Goal: Task Accomplishment & Management: Use online tool/utility

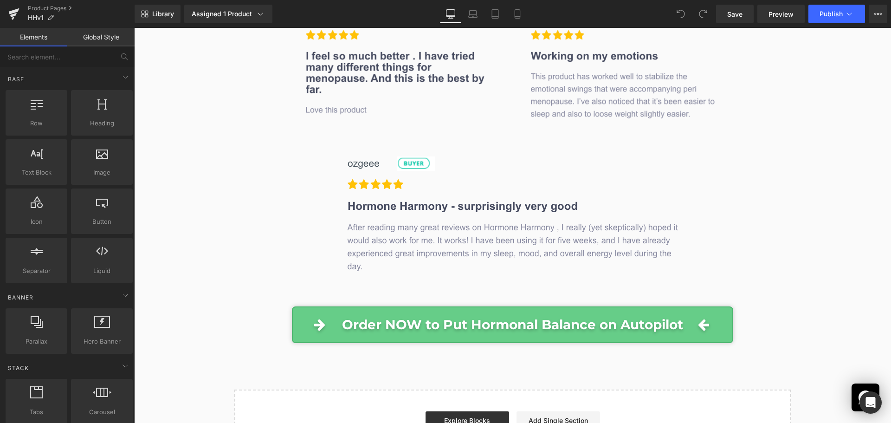
scroll to position [9071, 0]
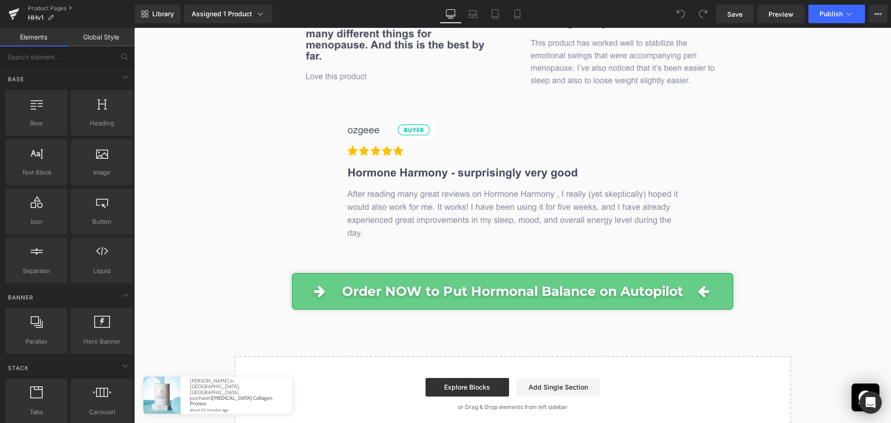
click at [472, 357] on div "Start building your page Explore Blocks Add Single Section or Drag & Drop eleme…" at bounding box center [512, 394] width 555 height 74
click at [477, 378] on link "Explore Blocks" at bounding box center [467, 387] width 84 height 19
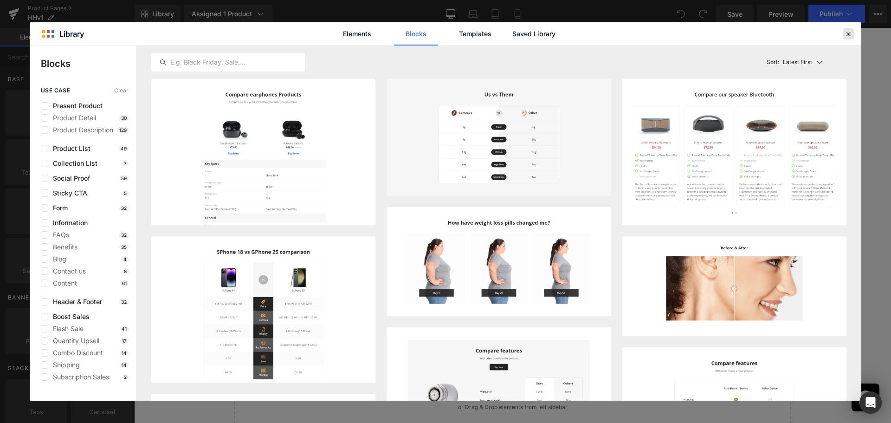
click at [851, 35] on icon at bounding box center [848, 34] width 8 height 8
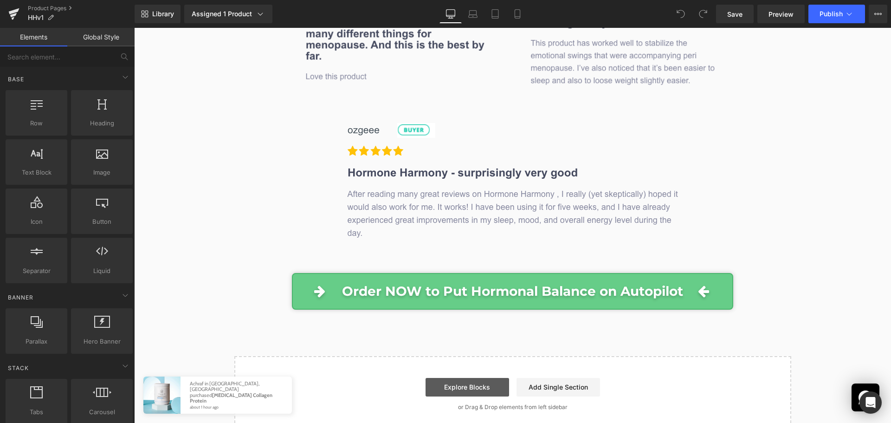
click at [477, 378] on link "Explore Blocks" at bounding box center [467, 387] width 84 height 19
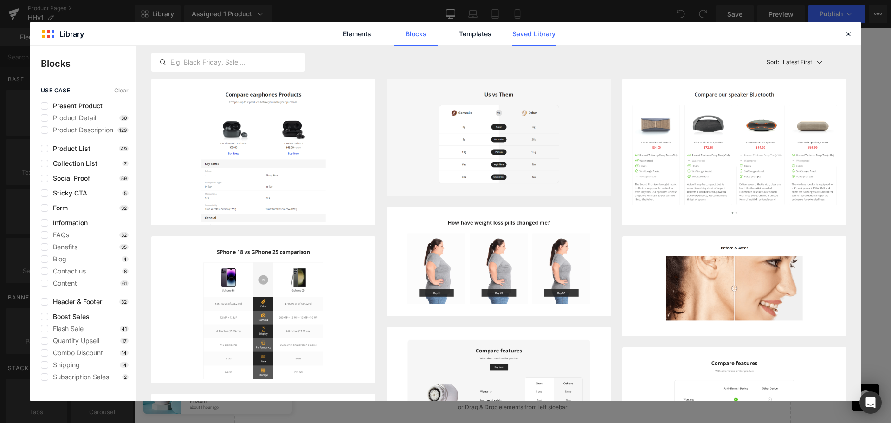
click at [539, 32] on link "Saved Library" at bounding box center [534, 33] width 44 height 23
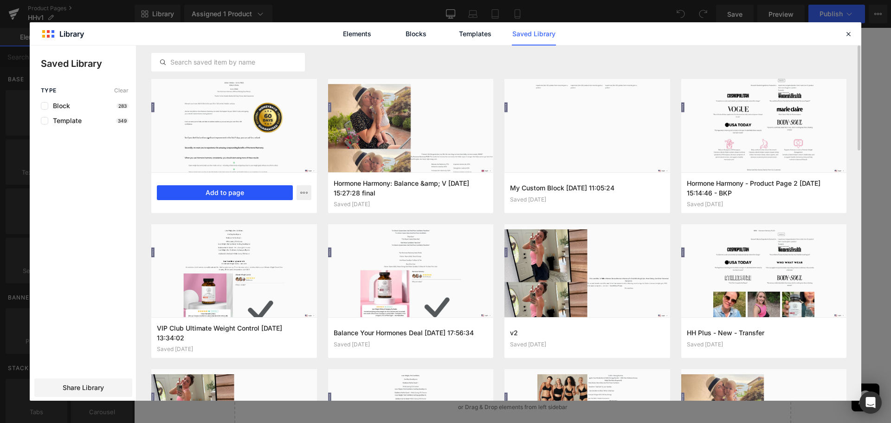
click at [199, 194] on button "Add to page" at bounding box center [225, 192] width 136 height 15
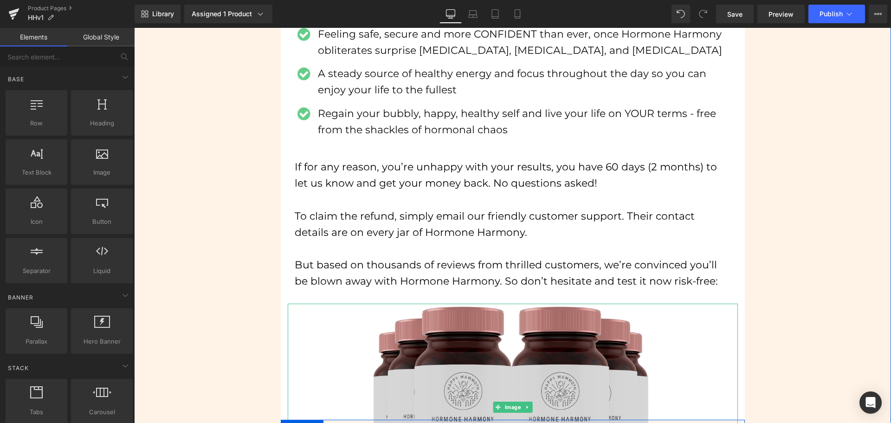
scroll to position [9886, 0]
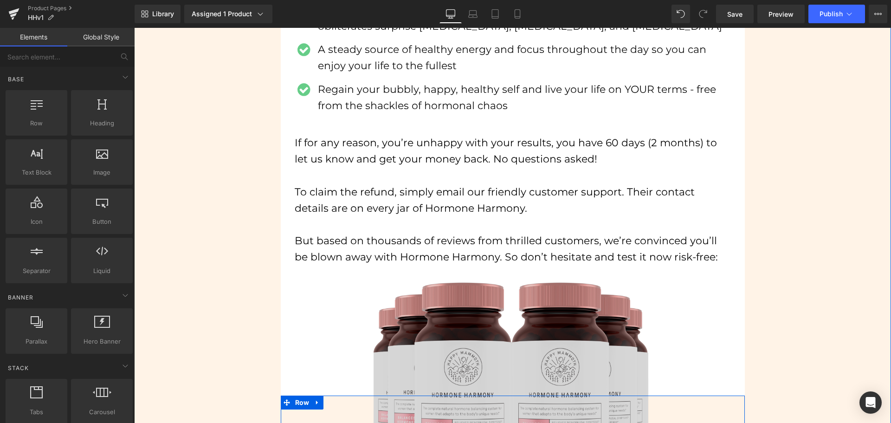
click at [484, 279] on img at bounding box center [513, 383] width 278 height 208
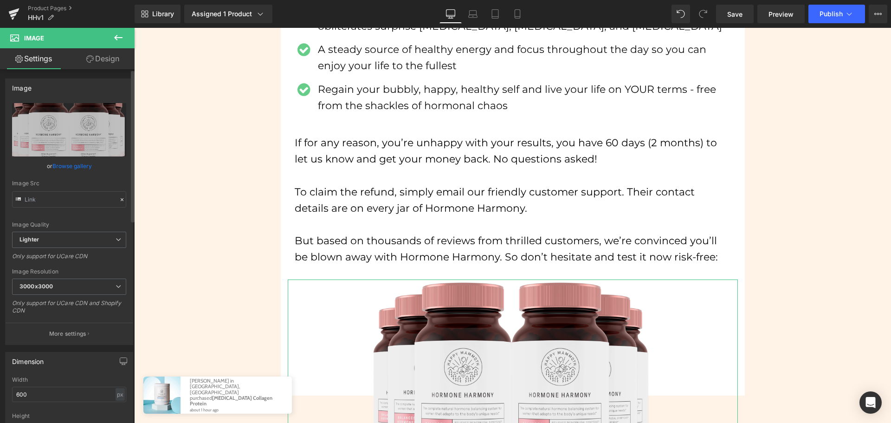
click at [77, 168] on link "Browse gallery" at bounding box center [71, 166] width 39 height 16
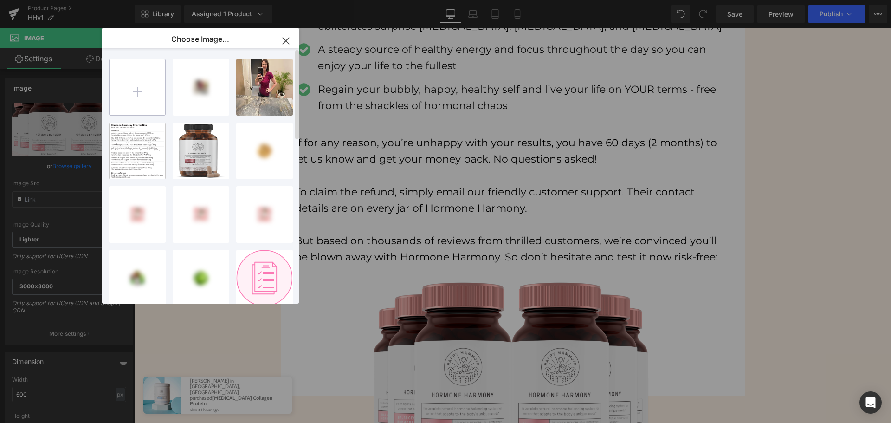
click at [145, 97] on input "file" at bounding box center [138, 87] width 56 height 56
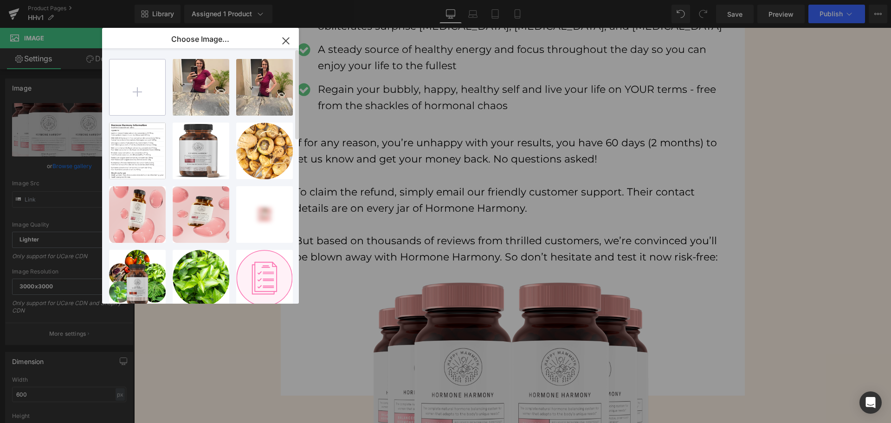
type input "C:\fakepath\Image design - AUS - HH.png"
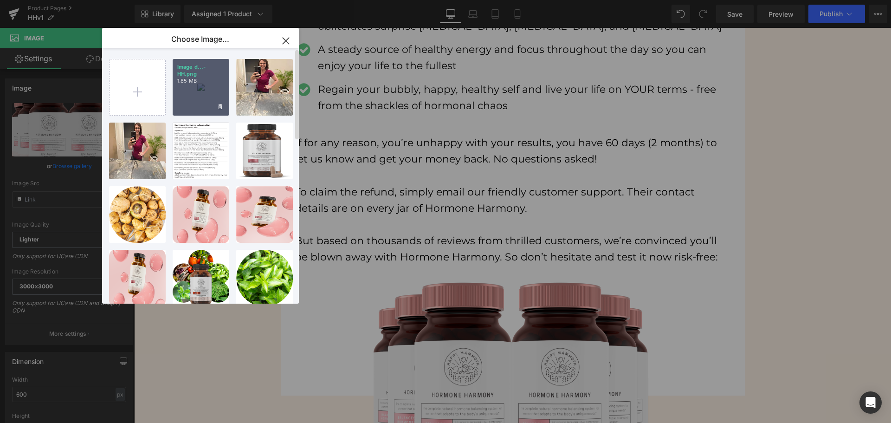
click at [193, 88] on div "Image d...- HH.png 1.85 MB" at bounding box center [201, 87] width 57 height 57
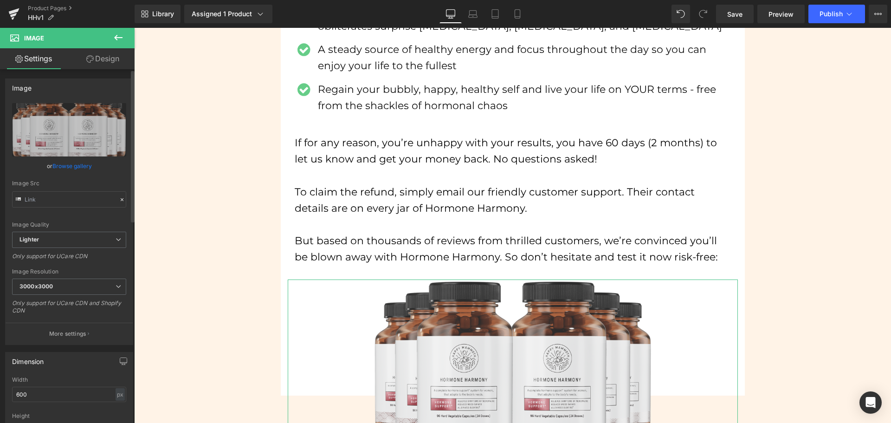
click at [74, 163] on link "Browse gallery" at bounding box center [71, 166] width 39 height 16
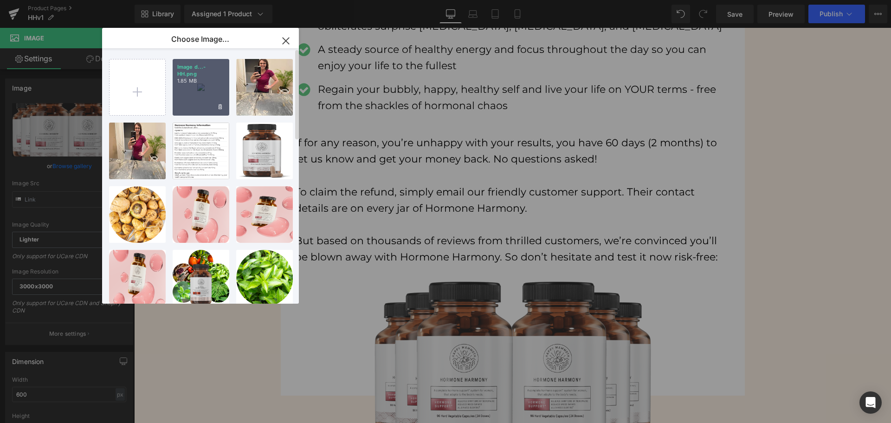
click at [193, 98] on div "Image d...- HH.png 1.85 MB" at bounding box center [201, 87] width 57 height 57
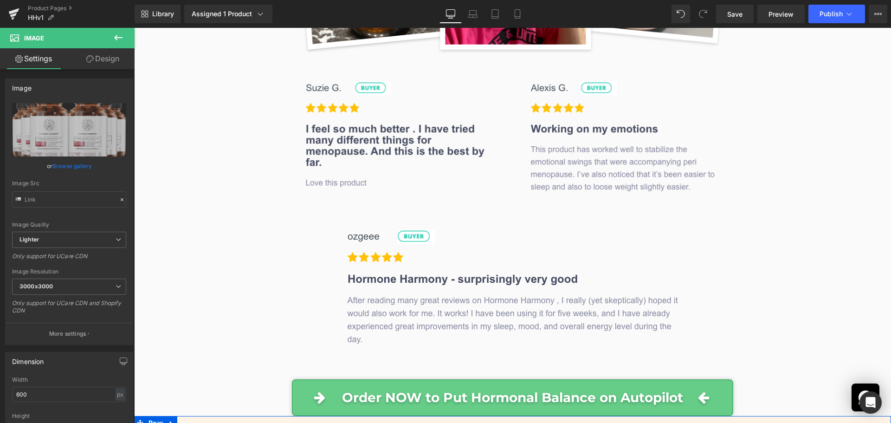
scroll to position [8958, 0]
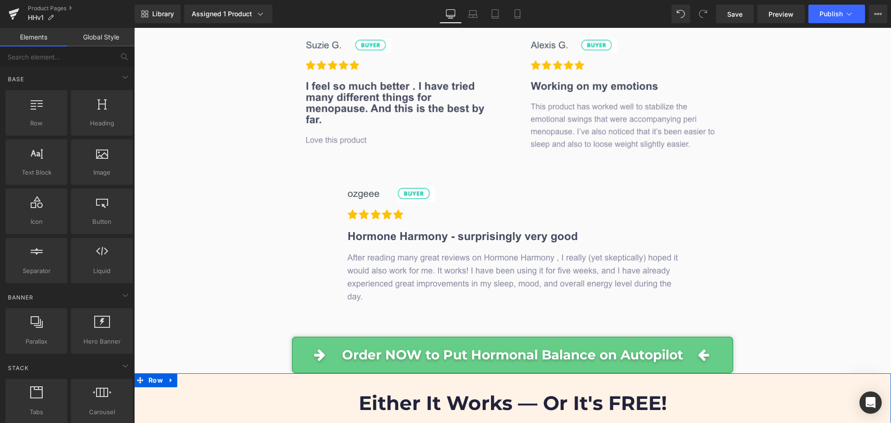
scroll to position [9004, 0]
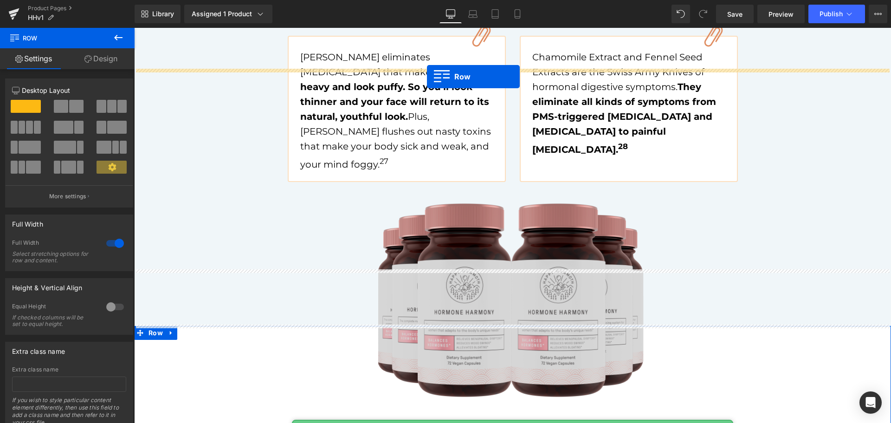
scroll to position [6638, 0]
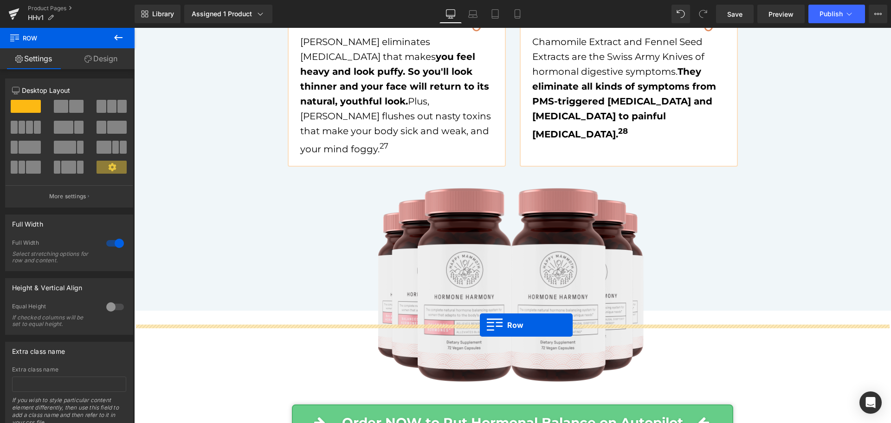
drag, startPoint x: 150, startPoint y: 263, endPoint x: 480, endPoint y: 325, distance: 335.6
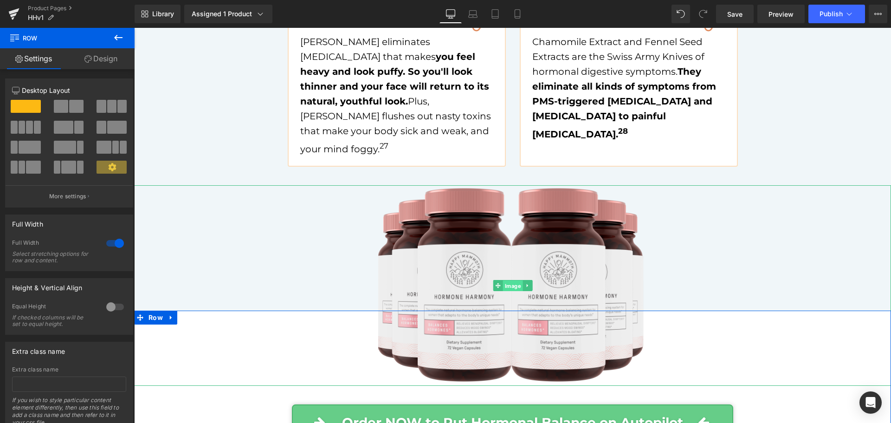
click at [503, 280] on span "Image" at bounding box center [513, 285] width 20 height 11
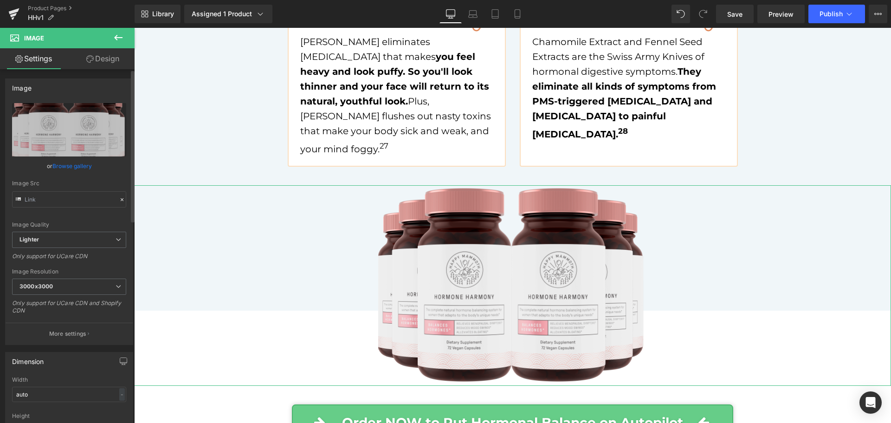
click at [70, 169] on link "Browse gallery" at bounding box center [71, 166] width 39 height 16
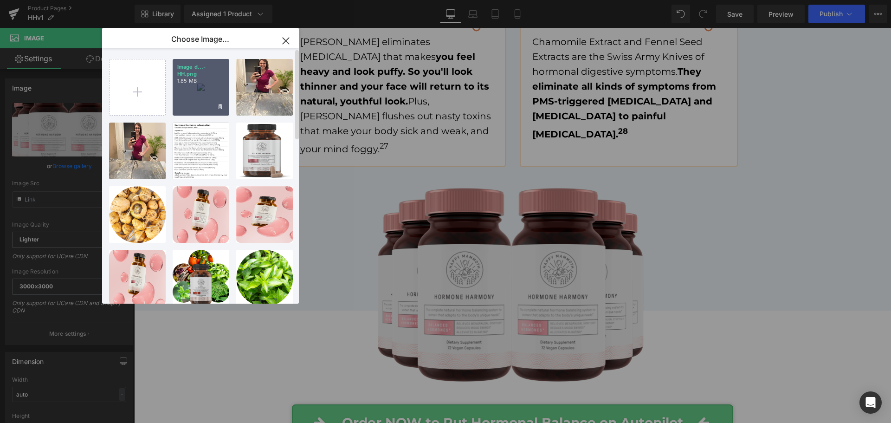
click at [200, 97] on div "Image d...- HH.png 1.85 MB" at bounding box center [201, 87] width 57 height 57
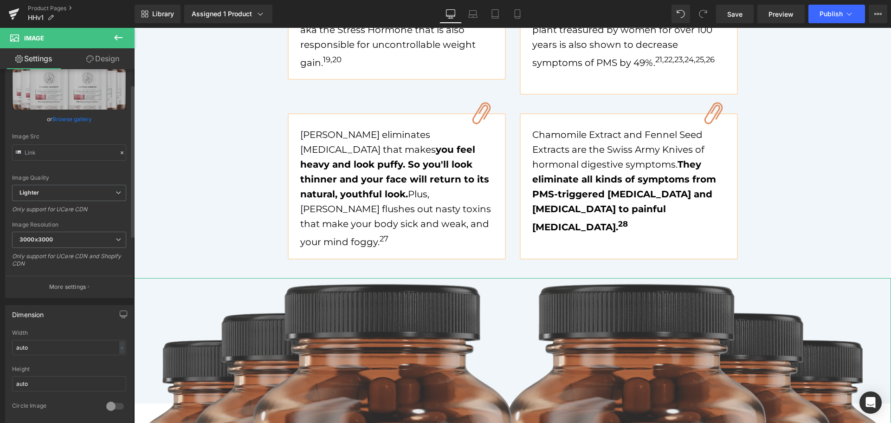
scroll to position [93, 0]
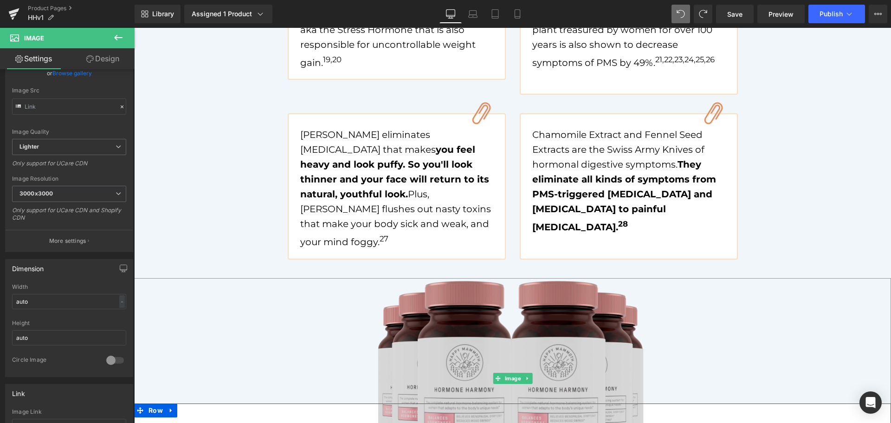
click at [479, 278] on img at bounding box center [512, 378] width 269 height 200
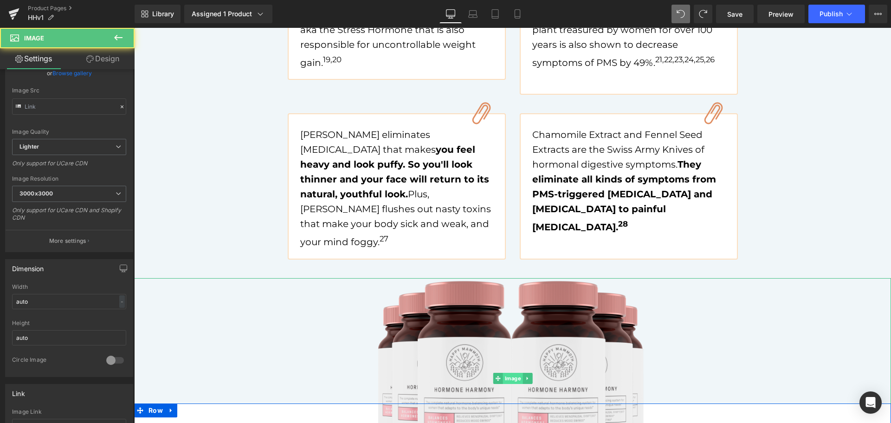
click at [506, 373] on span "Image" at bounding box center [513, 378] width 20 height 11
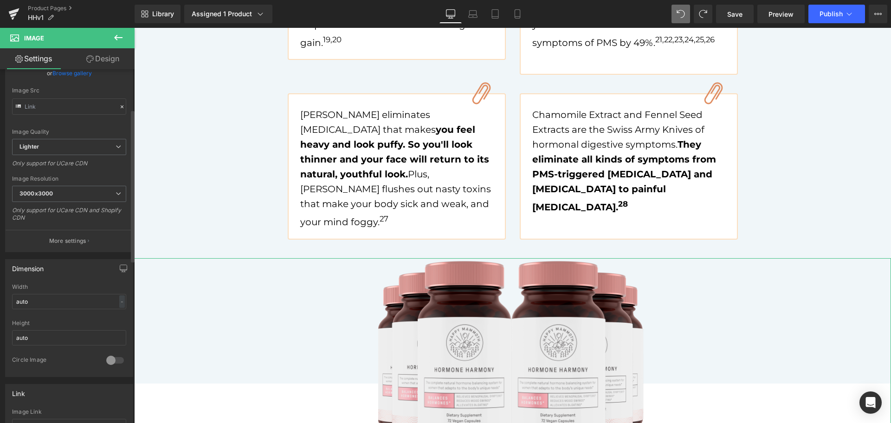
scroll to position [6592, 0]
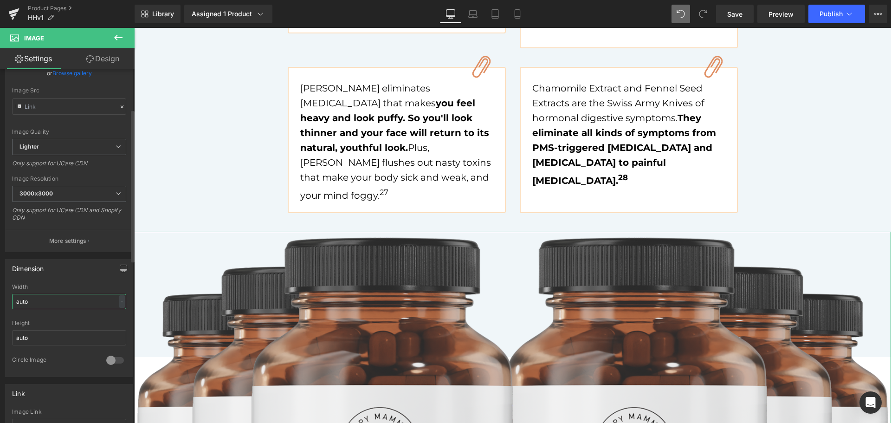
click at [39, 302] on input "auto" at bounding box center [69, 301] width 114 height 15
click at [119, 302] on div "-" at bounding box center [122, 301] width 6 height 13
click at [116, 319] on li "%" at bounding box center [120, 315] width 12 height 13
click at [75, 303] on input "auto" at bounding box center [69, 301] width 114 height 15
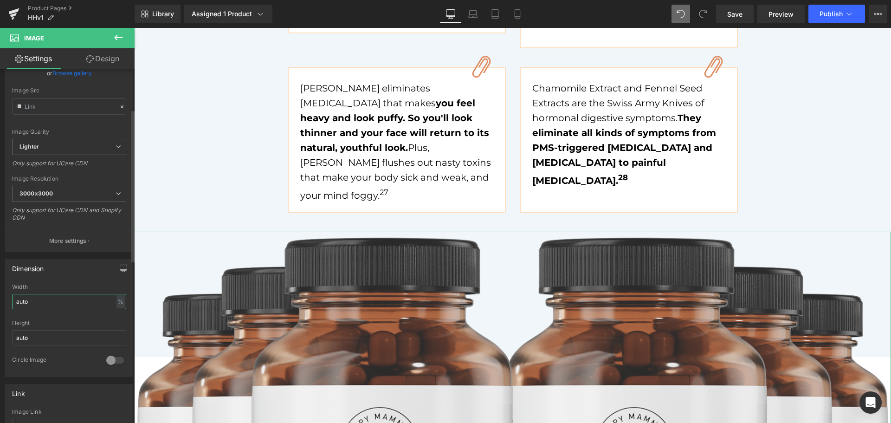
click at [75, 303] on input "auto" at bounding box center [69, 301] width 114 height 15
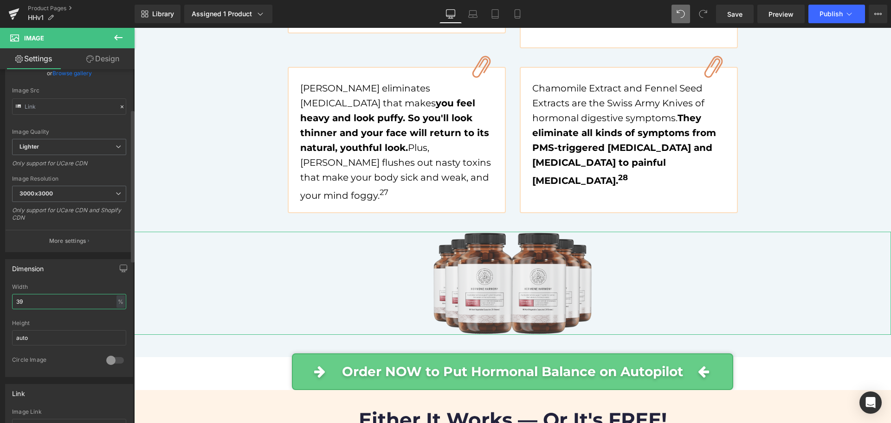
type input "40"
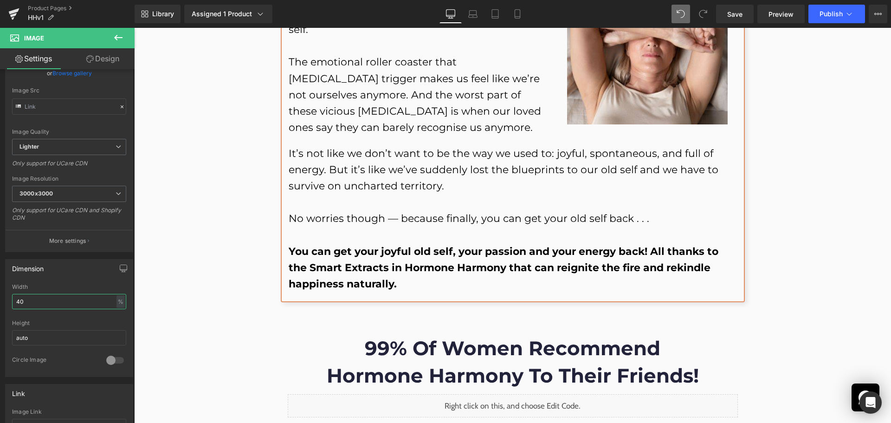
scroll to position [5849, 0]
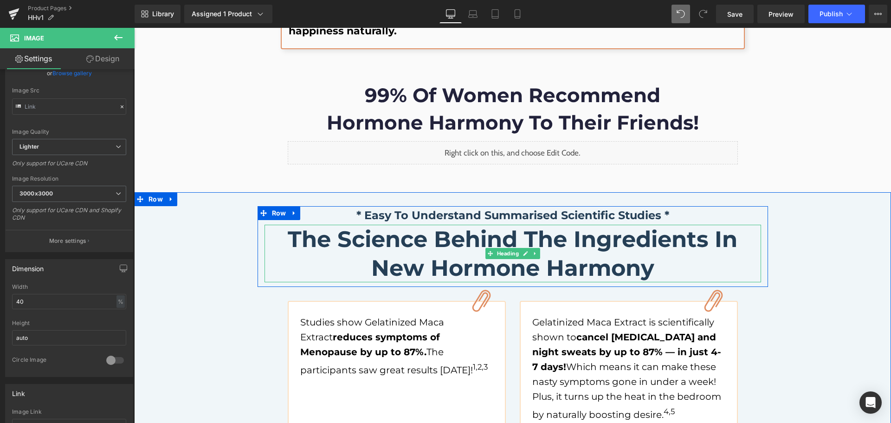
click at [288, 226] on b "The Science Behind The Ingredients In New Hormone Harmony" at bounding box center [513, 254] width 450 height 56
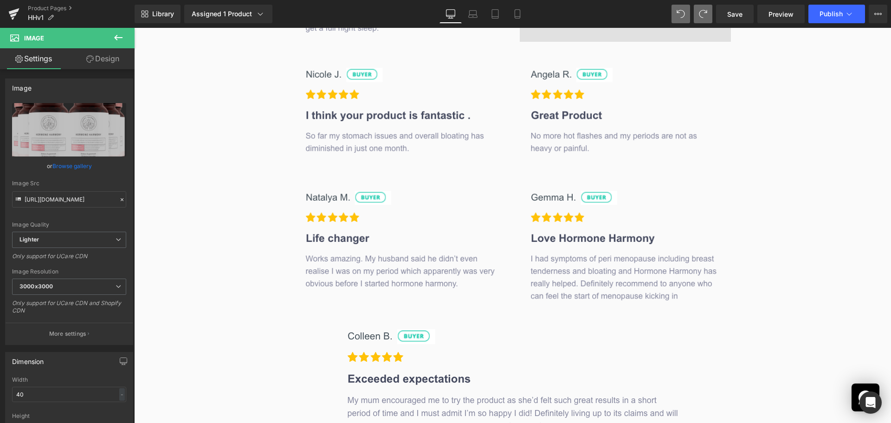
scroll to position [8419, 0]
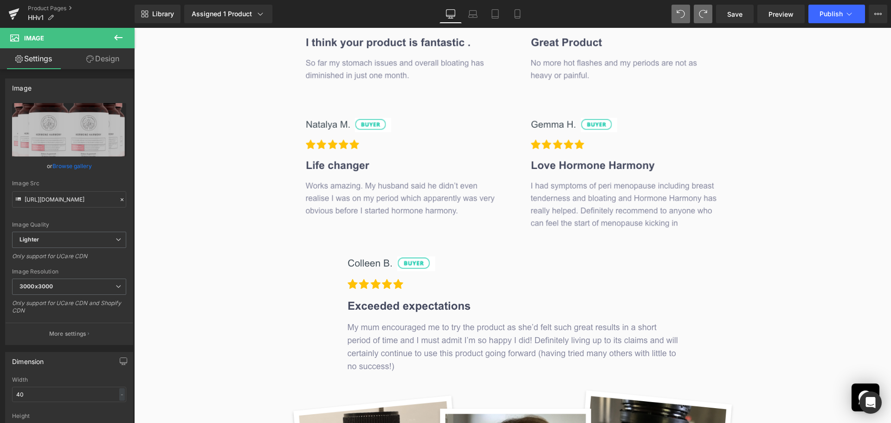
click at [703, 5] on div "Library Assigned 1 Product Product Preview Hormone Harmony Manage assigned prod…" at bounding box center [513, 14] width 756 height 28
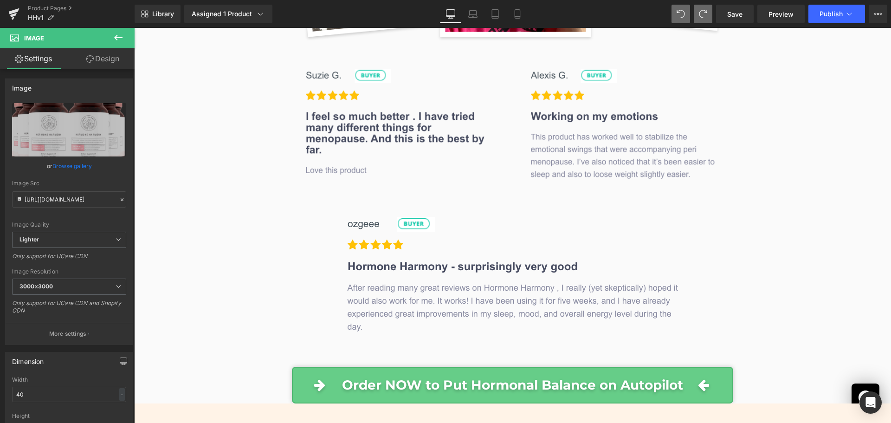
scroll to position [9020, 0]
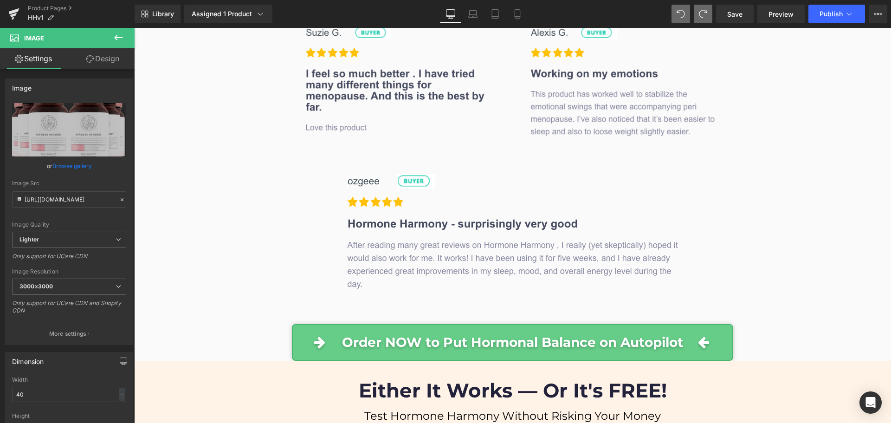
click at [190, 324] on div "Order NOW to Put Hormonal Balance on Autopilot" at bounding box center [512, 342] width 757 height 37
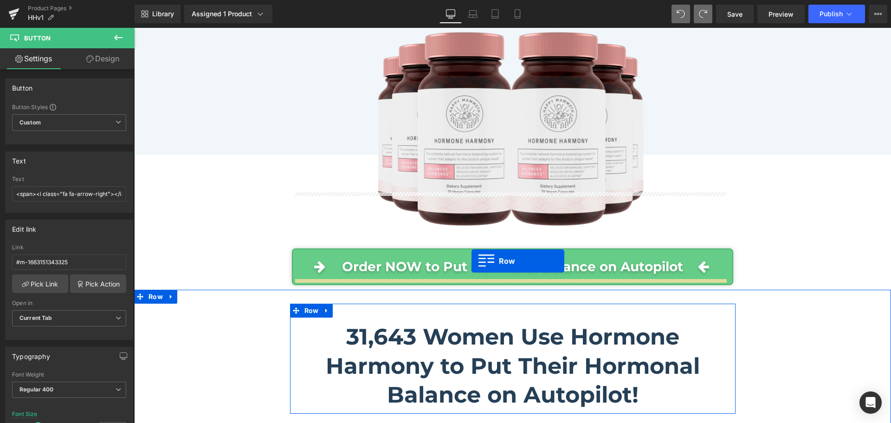
scroll to position [6793, 0]
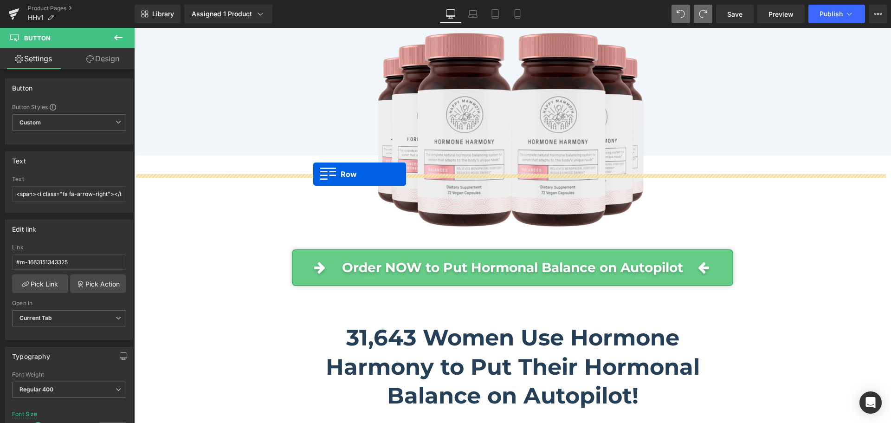
drag, startPoint x: 147, startPoint y: 252, endPoint x: 313, endPoint y: 174, distance: 184.1
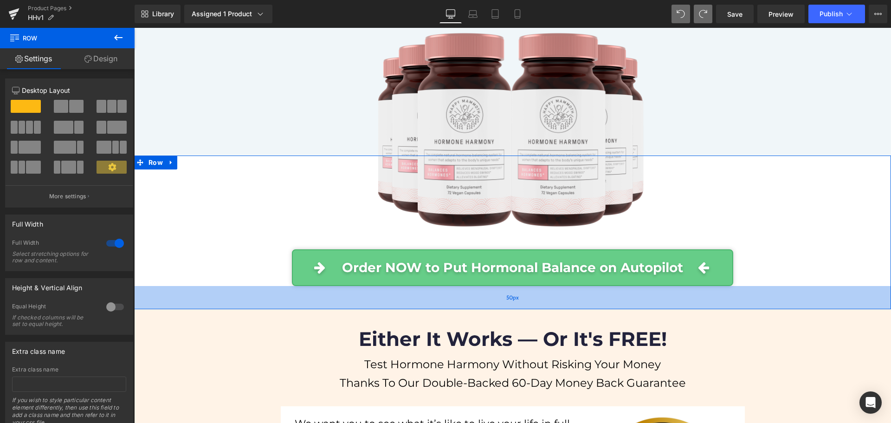
drag, startPoint x: 204, startPoint y: 172, endPoint x: 205, endPoint y: 191, distance: 18.6
click at [205, 286] on div "50px" at bounding box center [512, 297] width 757 height 23
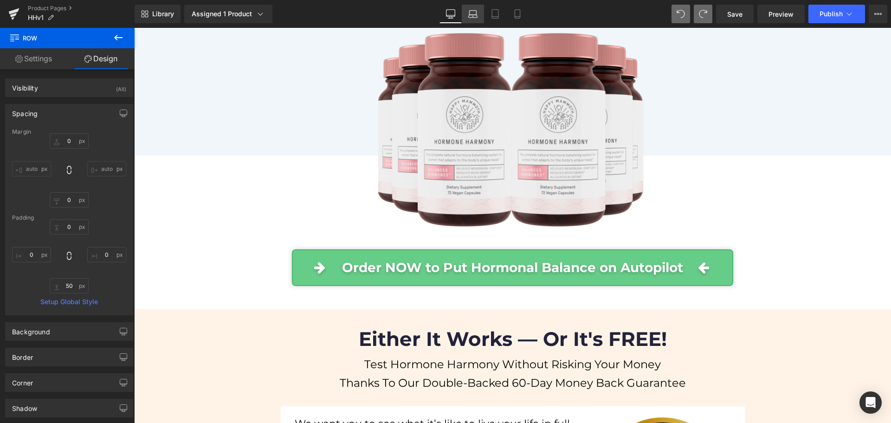
click at [474, 13] on icon at bounding box center [472, 13] width 9 height 9
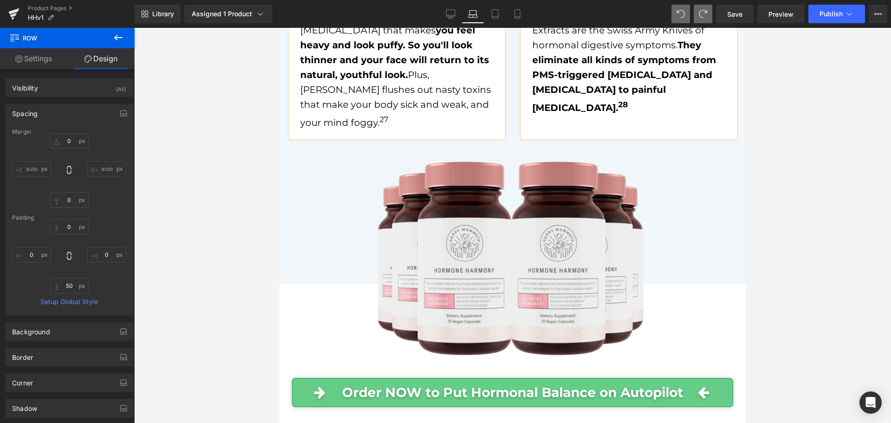
scroll to position [6609, 0]
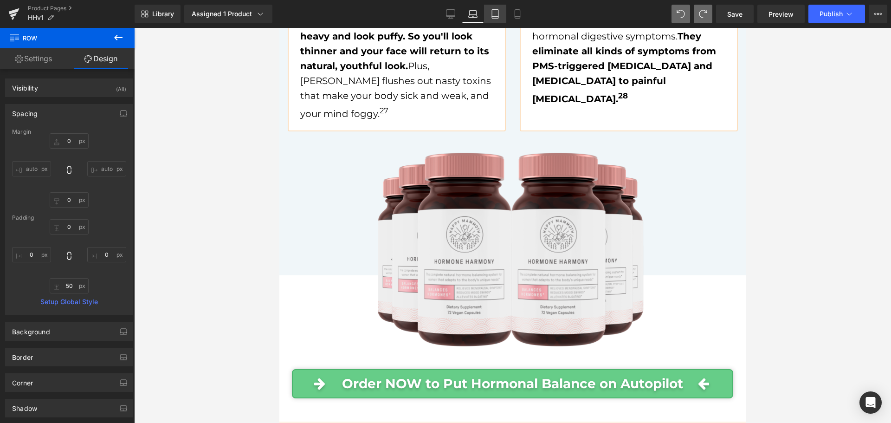
click at [496, 13] on icon at bounding box center [494, 13] width 9 height 9
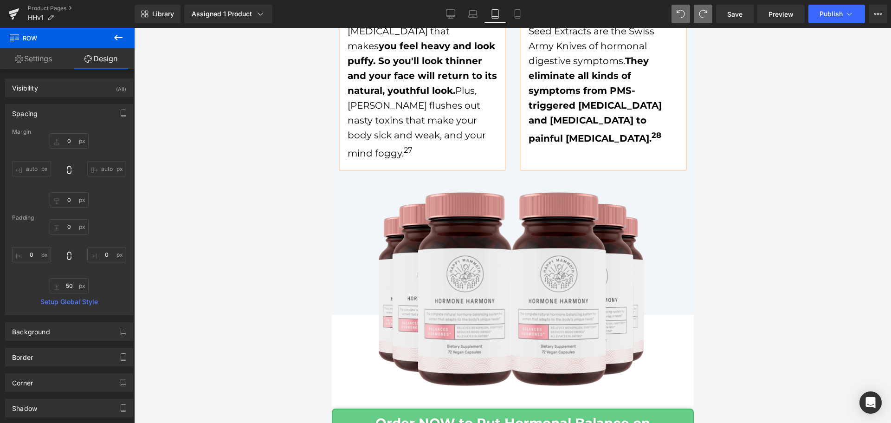
scroll to position [6816, 0]
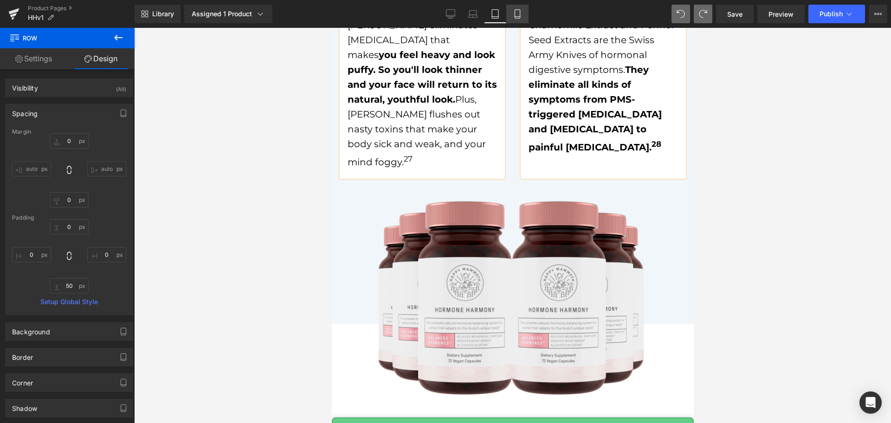
click at [521, 11] on icon at bounding box center [517, 13] width 9 height 9
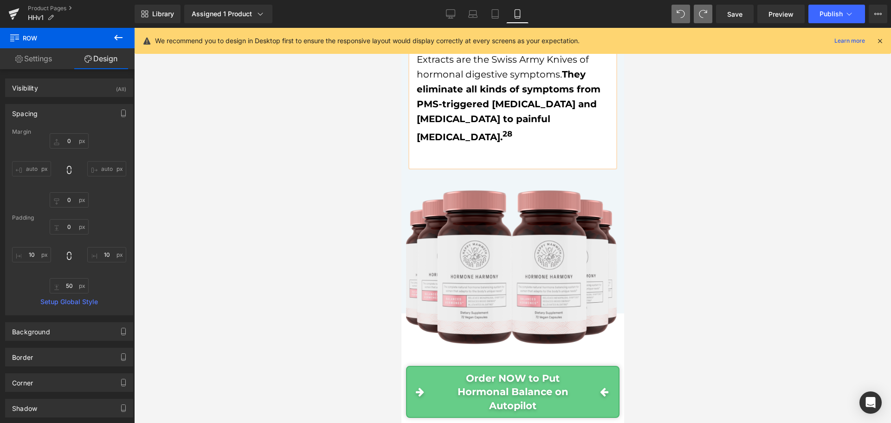
scroll to position [9258, 0]
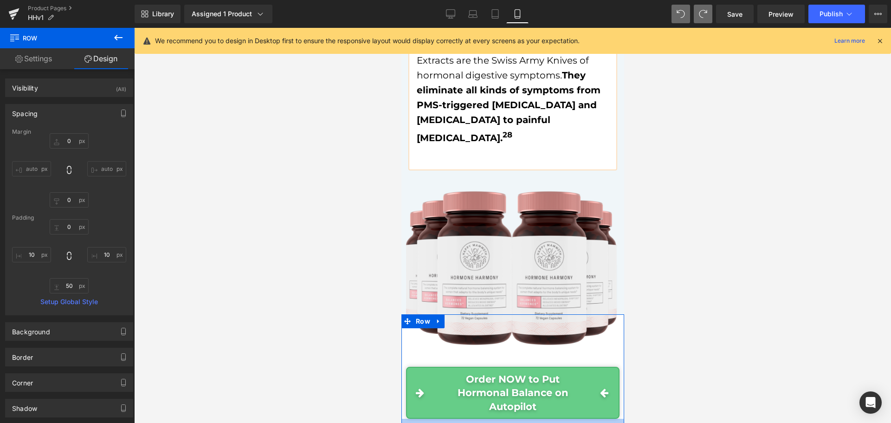
drag, startPoint x: 496, startPoint y: 284, endPoint x: 503, endPoint y: 274, distance: 12.0
click at [503, 419] on div at bounding box center [512, 425] width 223 height 13
drag, startPoint x: 565, startPoint y: 272, endPoint x: 567, endPoint y: 277, distance: 5.6
click at [567, 419] on div "38px" at bounding box center [512, 428] width 223 height 18
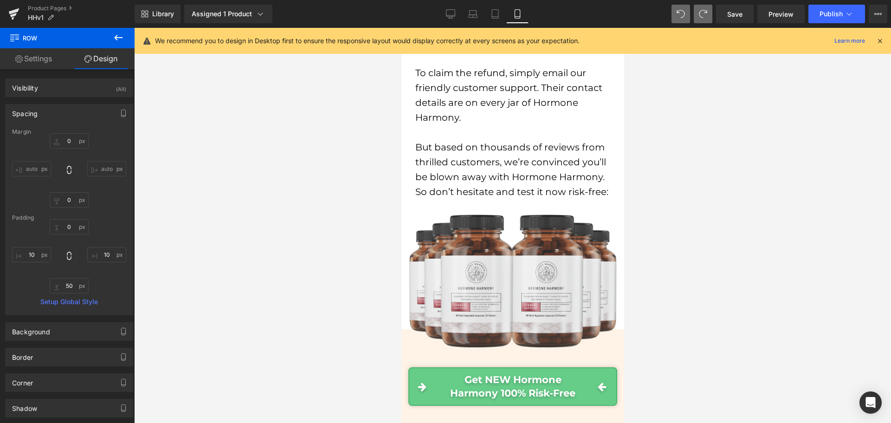
scroll to position [10603, 0]
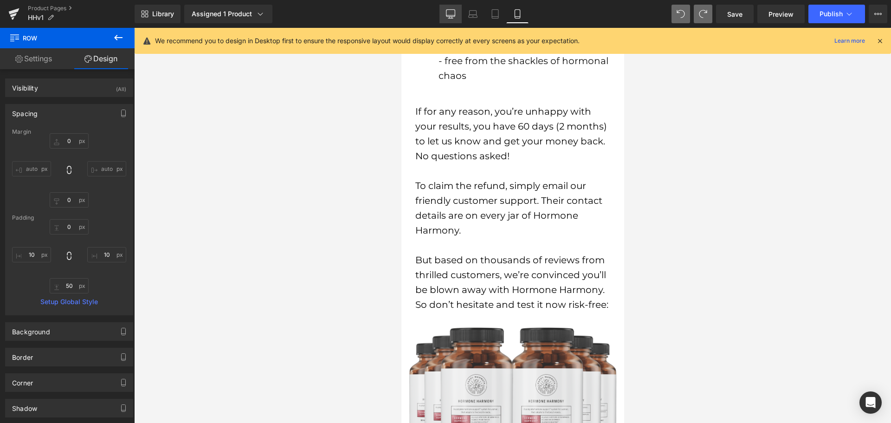
click at [457, 16] on link "Desktop" at bounding box center [450, 14] width 22 height 19
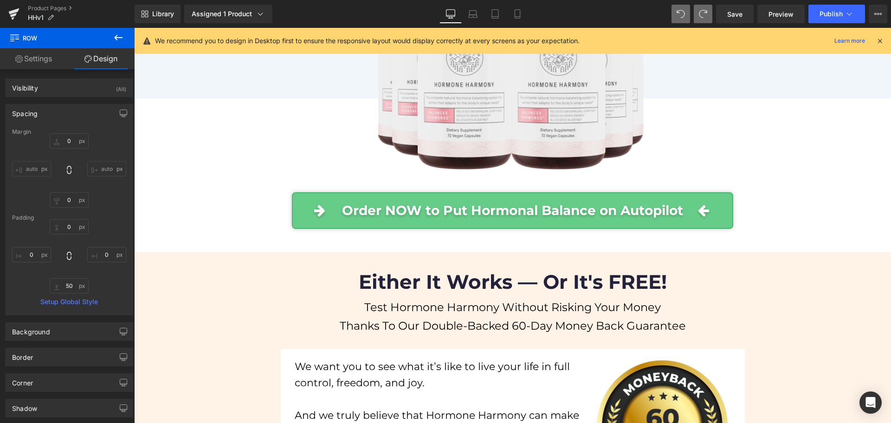
scroll to position [6857, 0]
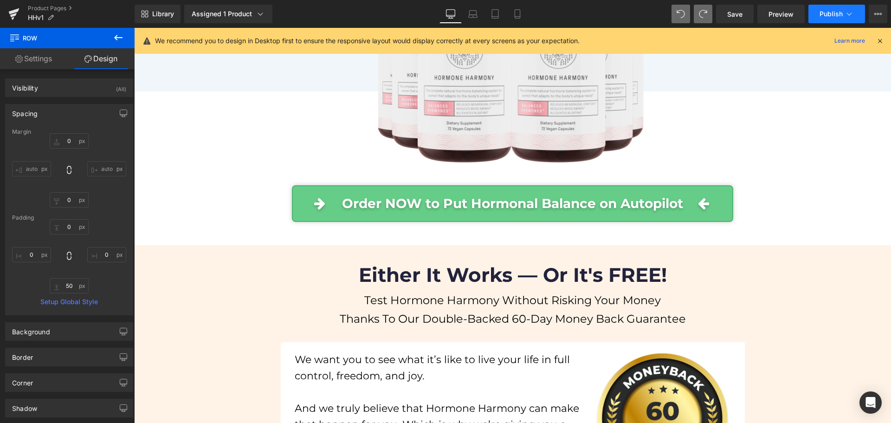
click at [825, 10] on span "Publish" at bounding box center [830, 13] width 23 height 7
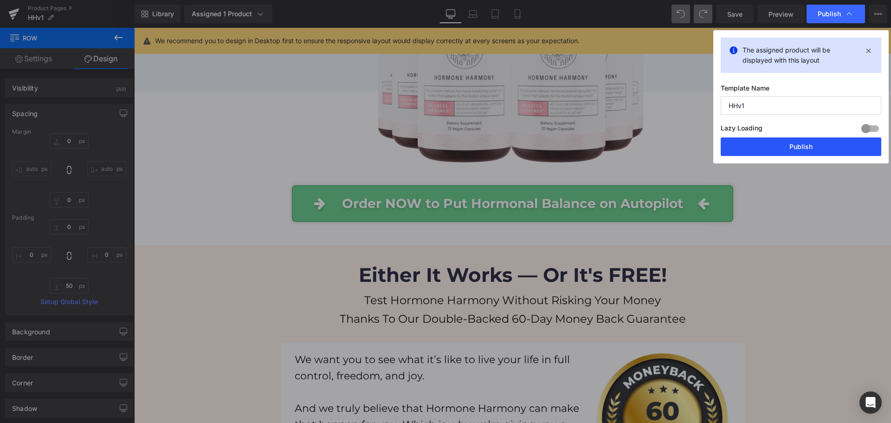
click at [787, 142] on button "Publish" at bounding box center [801, 146] width 161 height 19
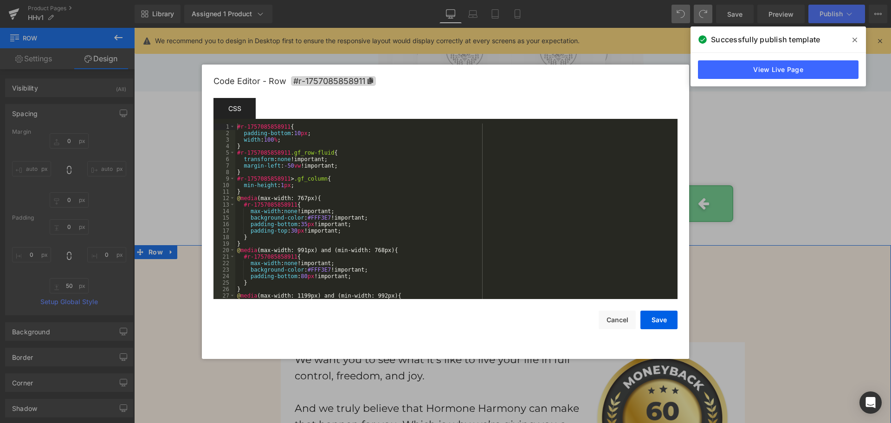
click at [148, 185] on body "Row You are previewing how the will restyle your page. You can not edit Element…" at bounding box center [445, 211] width 891 height 423
drag, startPoint x: 249, startPoint y: 145, endPoint x: 169, endPoint y: 110, distance: 86.9
click at [168, 113] on body "Row You are previewing how the will restyle your page. You can not edit Element…" at bounding box center [445, 211] width 891 height 423
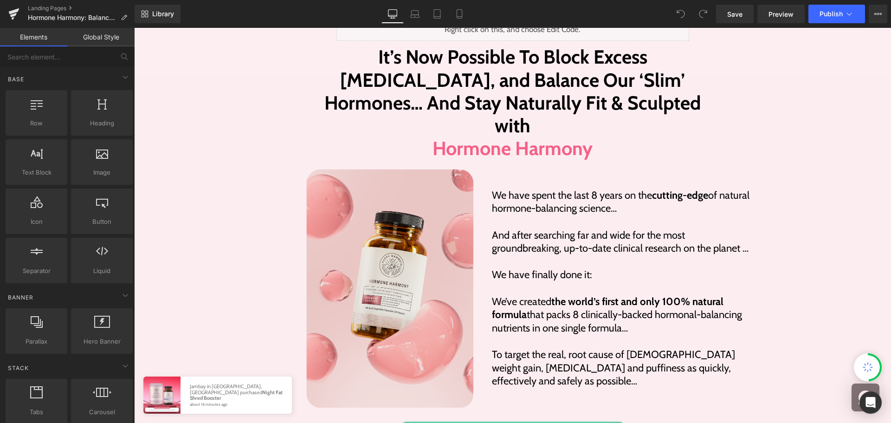
scroll to position [3666, 0]
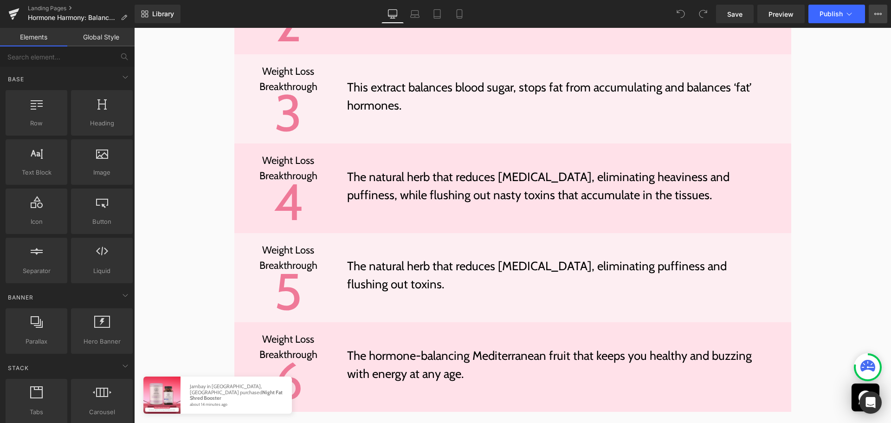
click at [872, 13] on button "View Live Page View with current Template Save Template to Library Schedule Pub…" at bounding box center [878, 14] width 19 height 19
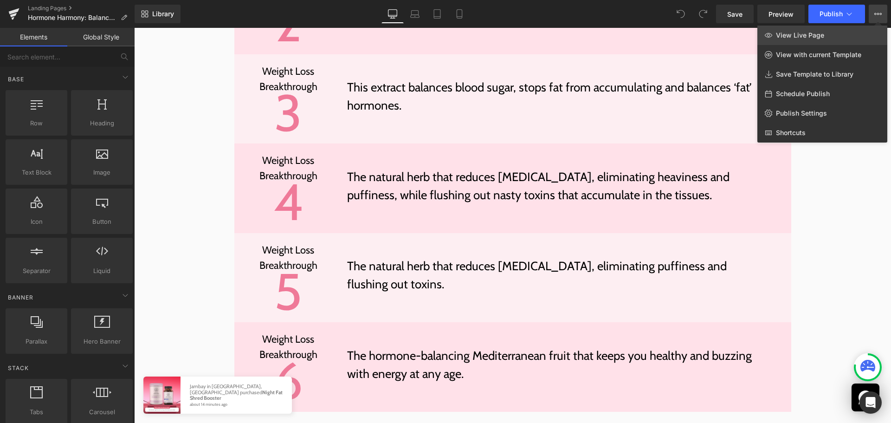
click at [826, 39] on link "View Live Page" at bounding box center [822, 35] width 130 height 19
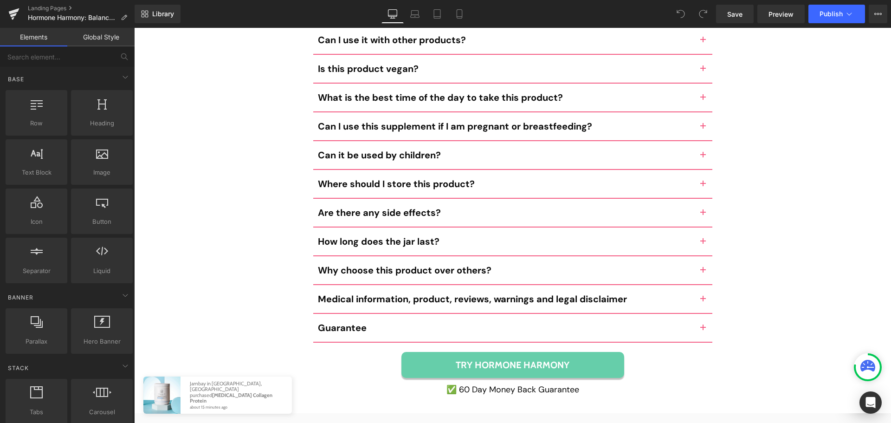
scroll to position [8785, 0]
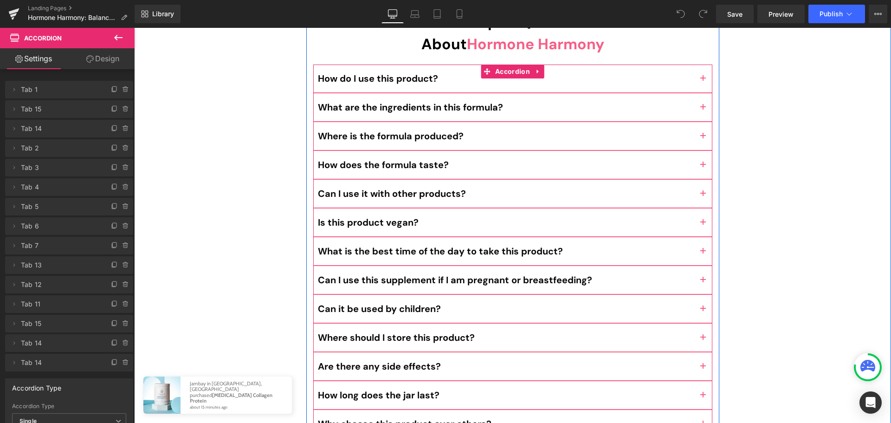
scroll to position [8756, 0]
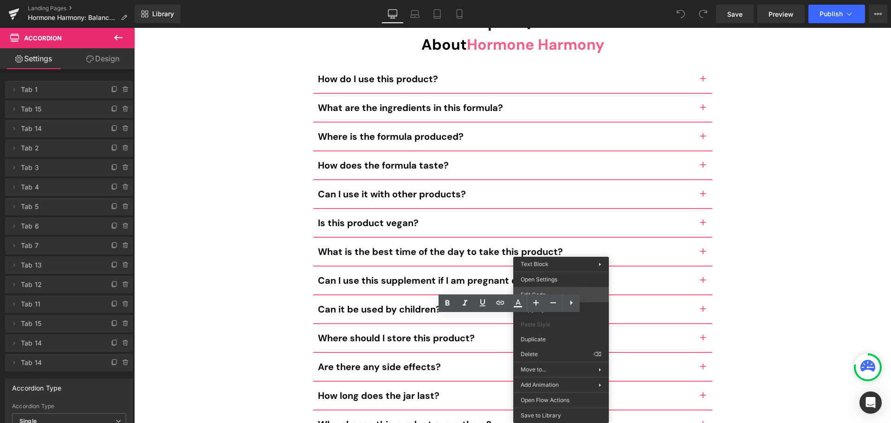
click at [599, 0] on div "You are previewing how the will restyle your page. You can not edit Elements in…" at bounding box center [445, 0] width 891 height 0
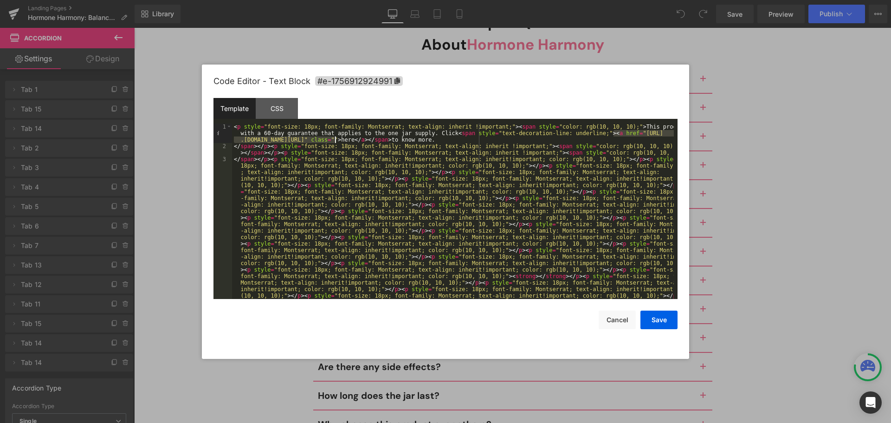
drag, startPoint x: 612, startPoint y: 134, endPoint x: 335, endPoint y: 140, distance: 278.0
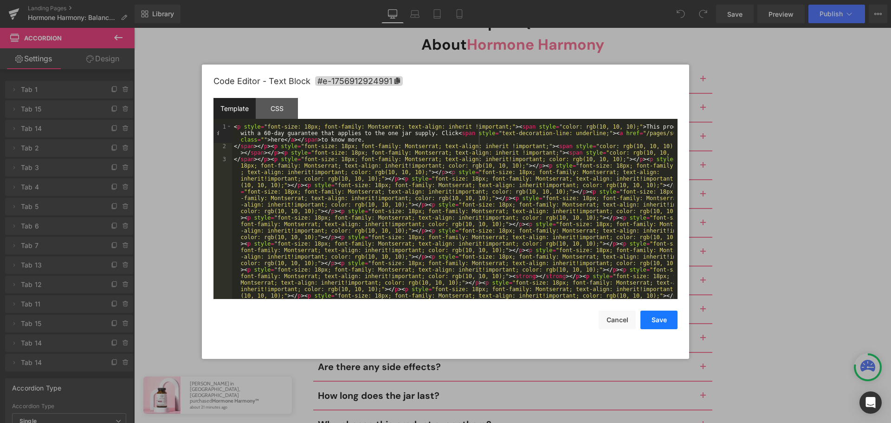
click at [658, 316] on button "Save" at bounding box center [658, 319] width 37 height 19
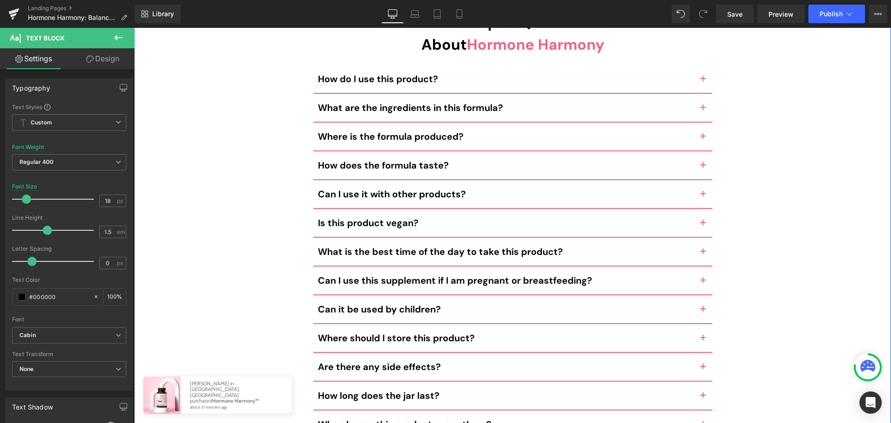
click at [772, 237] on div "Still Not Sure? Here Are The Top 15 Questions We Get About Hormone Harmony Head…" at bounding box center [512, 289] width 738 height 600
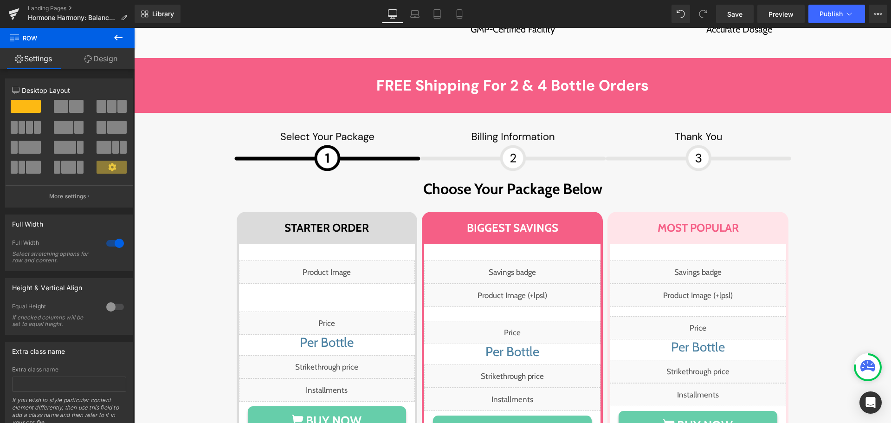
scroll to position [6390, 0]
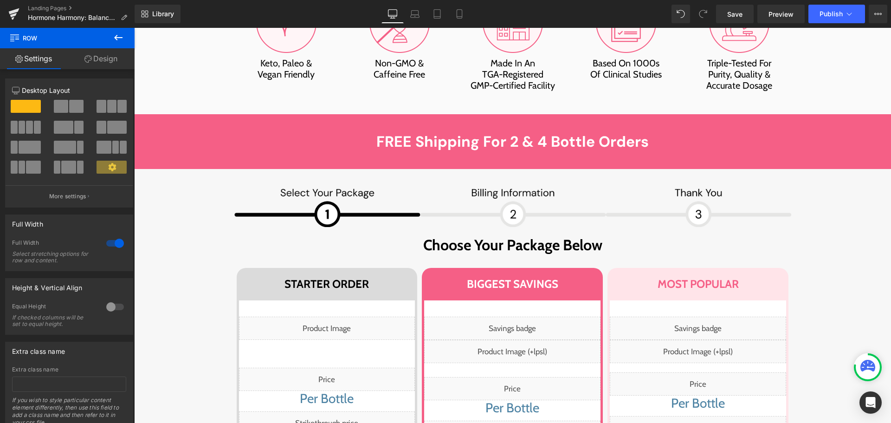
click at [330, 316] on div "Liquid" at bounding box center [327, 327] width 176 height 23
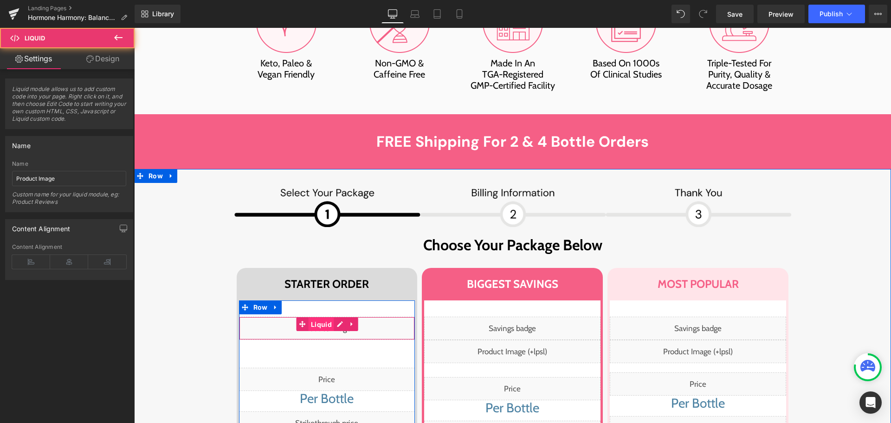
click at [324, 317] on span "Liquid" at bounding box center [322, 324] width 26 height 14
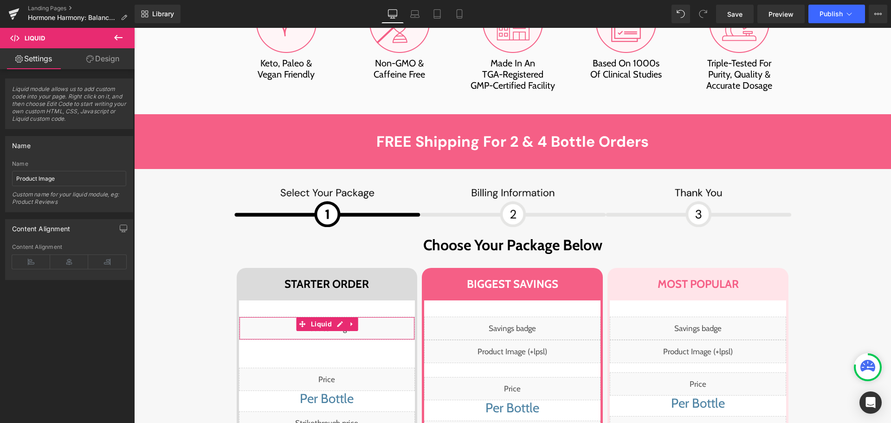
click at [88, 59] on icon at bounding box center [89, 58] width 7 height 7
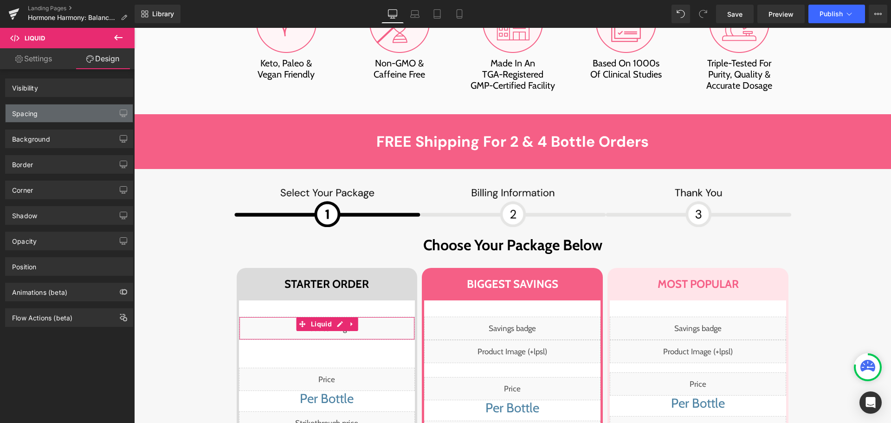
click at [43, 111] on div "Spacing" at bounding box center [69, 113] width 127 height 18
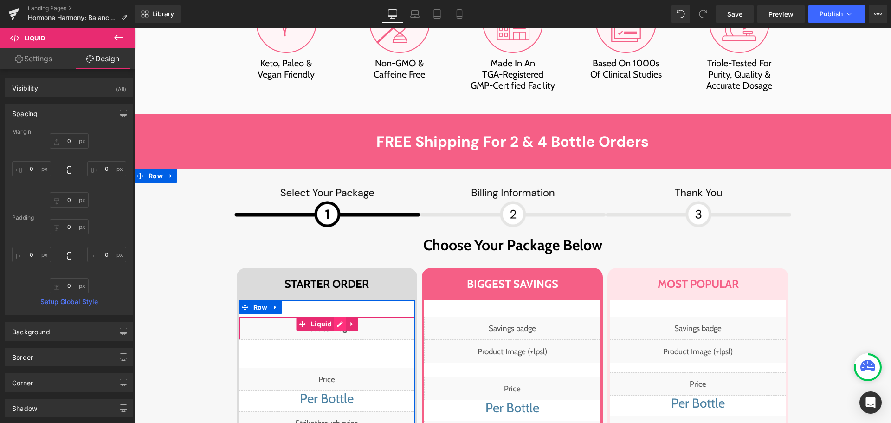
click at [336, 316] on div "Liquid" at bounding box center [327, 327] width 176 height 23
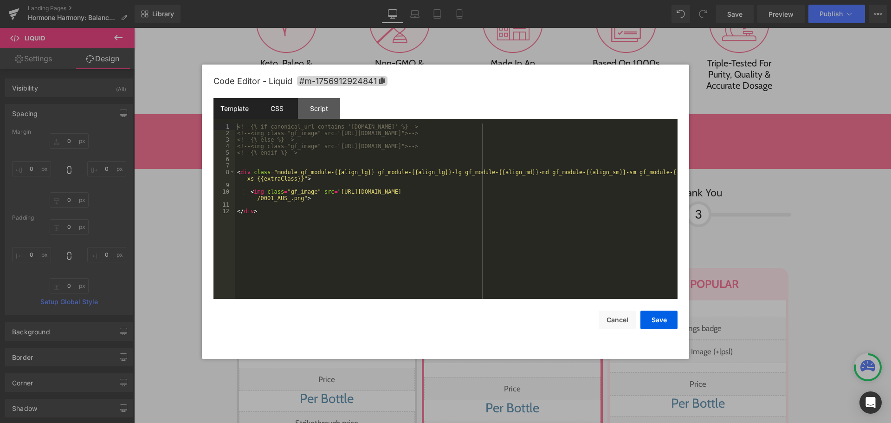
click at [279, 106] on div "CSS" at bounding box center [277, 108] width 42 height 21
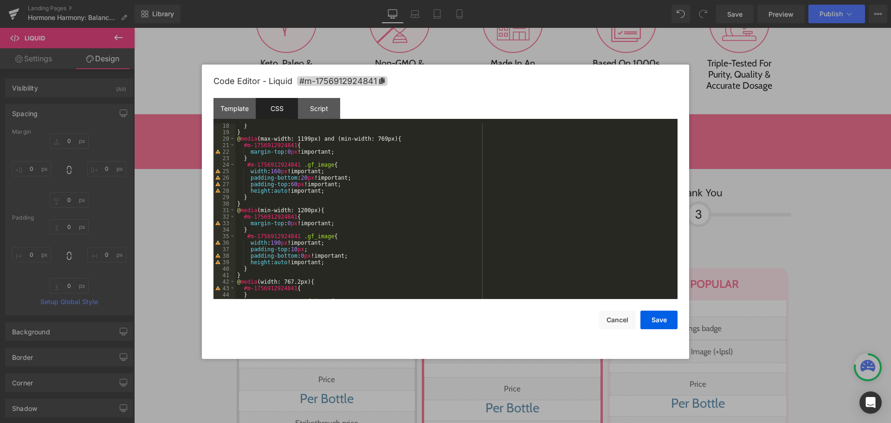
scroll to position [156, 0]
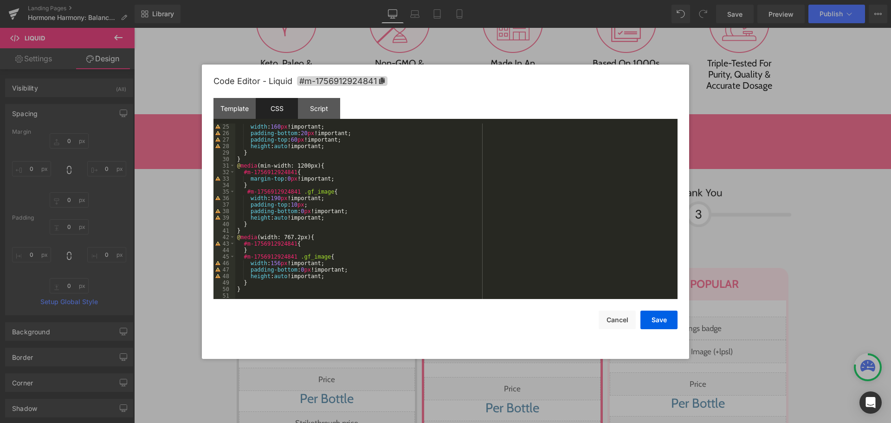
click at [293, 204] on div "width : 160 px !important; padding-bottom : 20 px !important; padding-top : 60 …" at bounding box center [454, 217] width 438 height 188
click at [657, 316] on button "Save" at bounding box center [658, 319] width 37 height 19
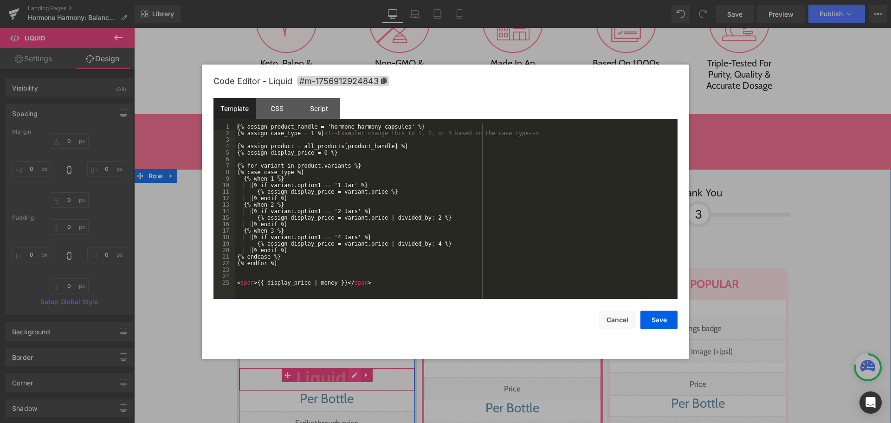
click at [348, 367] on div "Liquid" at bounding box center [327, 378] width 176 height 23
click at [628, 329] on div "Code Editor - Liquid #m-1756912924843 Template CSS Script Data 1 2 3 4 5 6 7 8 …" at bounding box center [445, 211] width 464 height 294
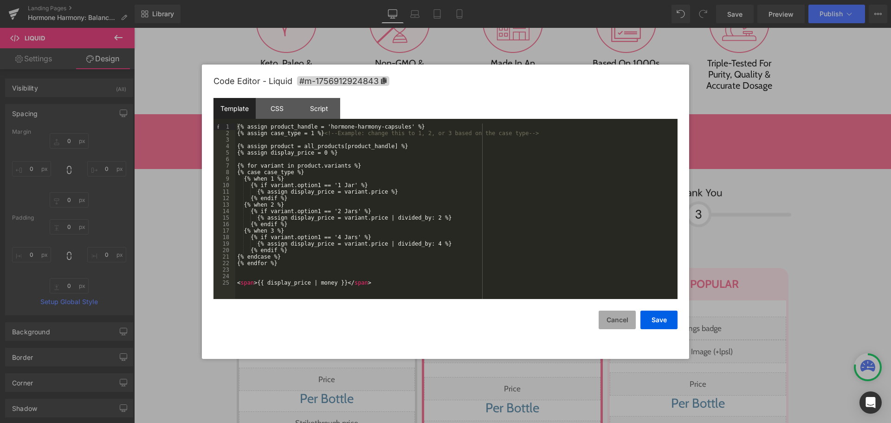
click at [624, 319] on button "Cancel" at bounding box center [617, 319] width 37 height 19
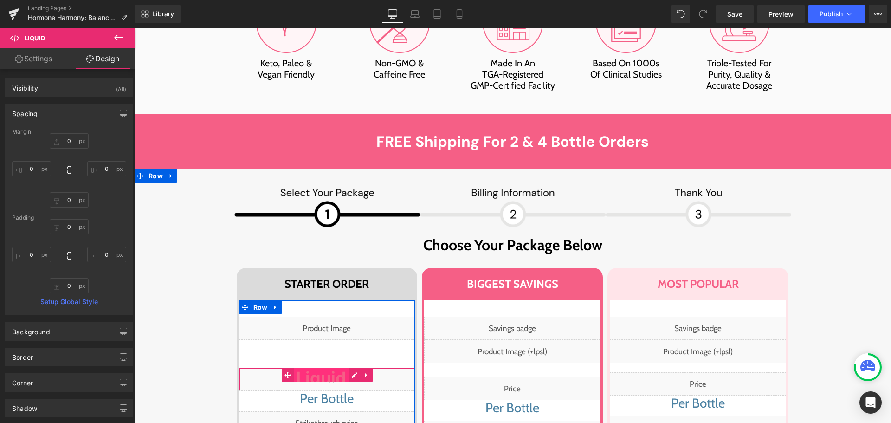
click at [327, 368] on span "Liquid" at bounding box center [321, 375] width 55 height 14
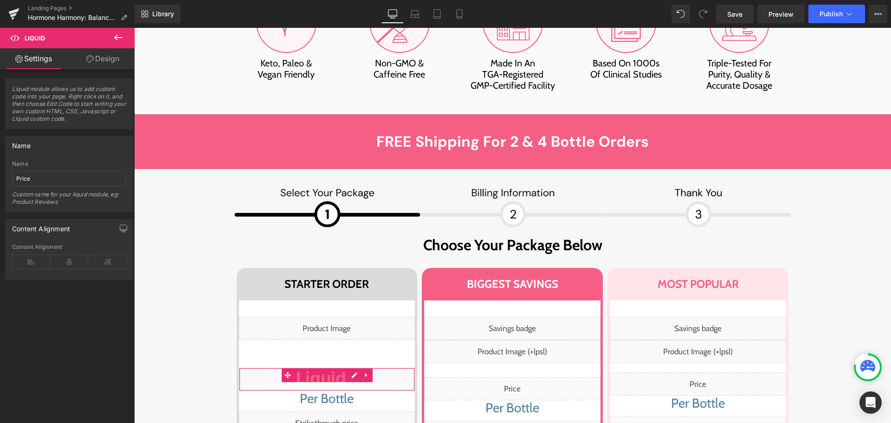
click at [87, 63] on link "Design" at bounding box center [102, 58] width 67 height 21
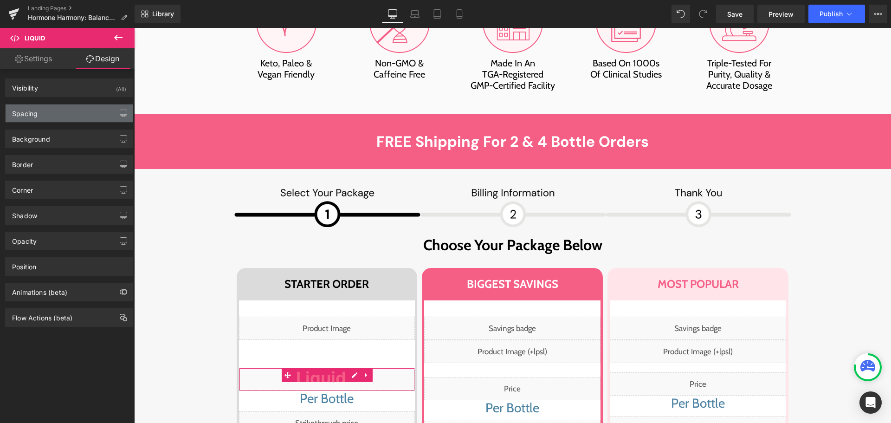
click at [47, 112] on div "Spacing" at bounding box center [69, 113] width 127 height 18
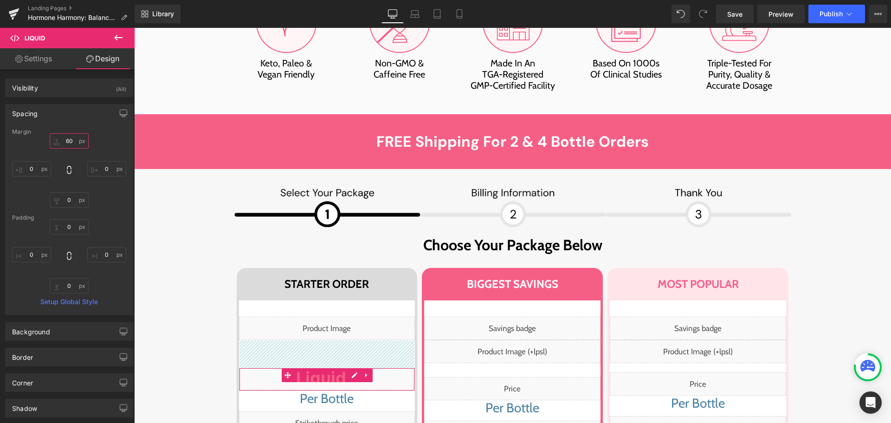
click at [79, 141] on input "text" at bounding box center [69, 140] width 39 height 15
click at [71, 142] on input "text" at bounding box center [69, 140] width 39 height 15
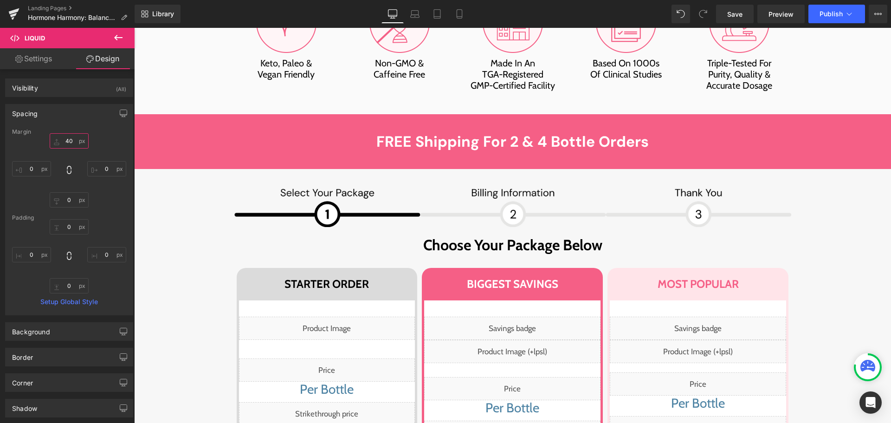
type input "40"
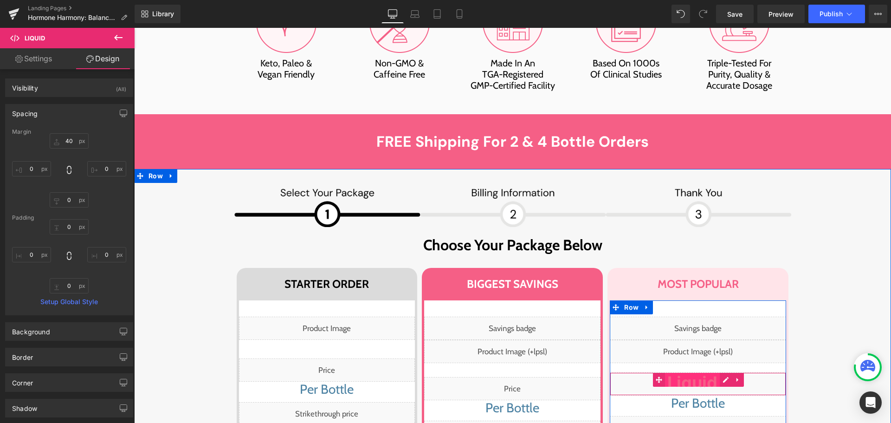
click at [706, 373] on span "Liquid" at bounding box center [692, 380] width 55 height 14
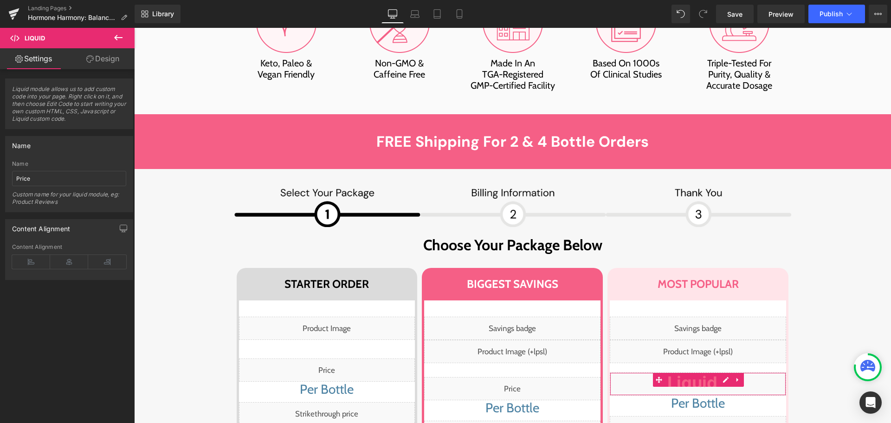
drag, startPoint x: 99, startPoint y: 59, endPoint x: 68, endPoint y: 114, distance: 63.1
click at [99, 58] on link "Design" at bounding box center [102, 58] width 67 height 21
click at [0, 0] on div "Spacing" at bounding box center [0, 0] width 0 height 0
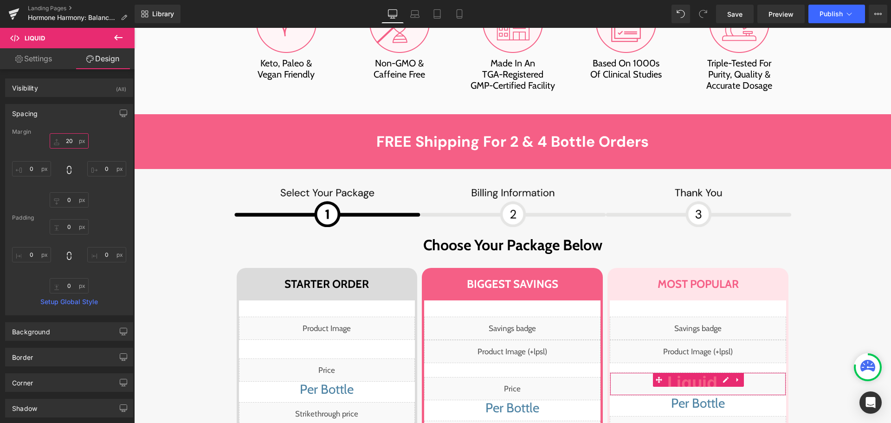
click at [70, 143] on input "text" at bounding box center [69, 140] width 39 height 15
type input "37"
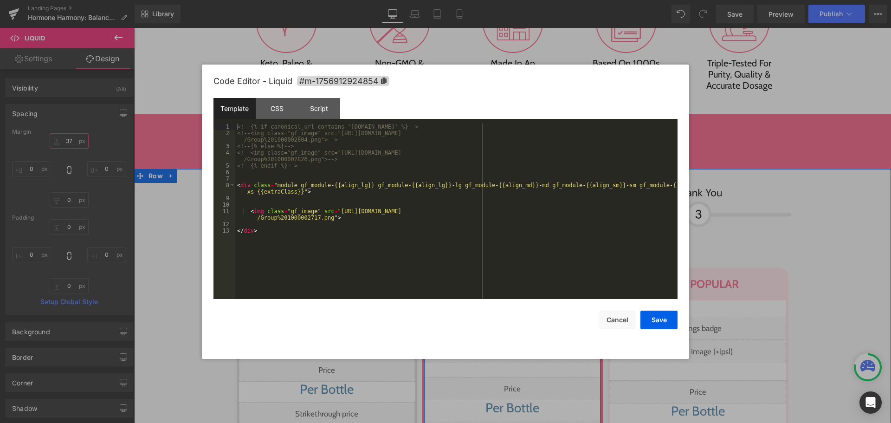
click at [522, 340] on div "Liquid" at bounding box center [512, 351] width 176 height 23
click at [284, 113] on div "CSS" at bounding box center [277, 108] width 42 height 21
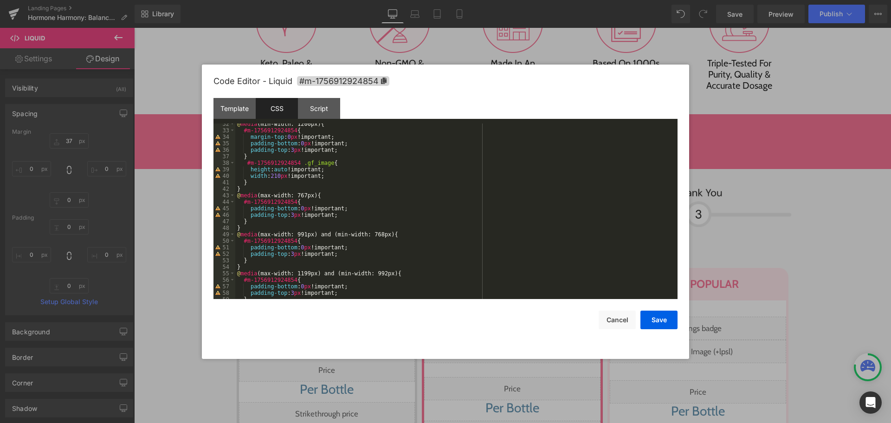
scroll to position [176, 0]
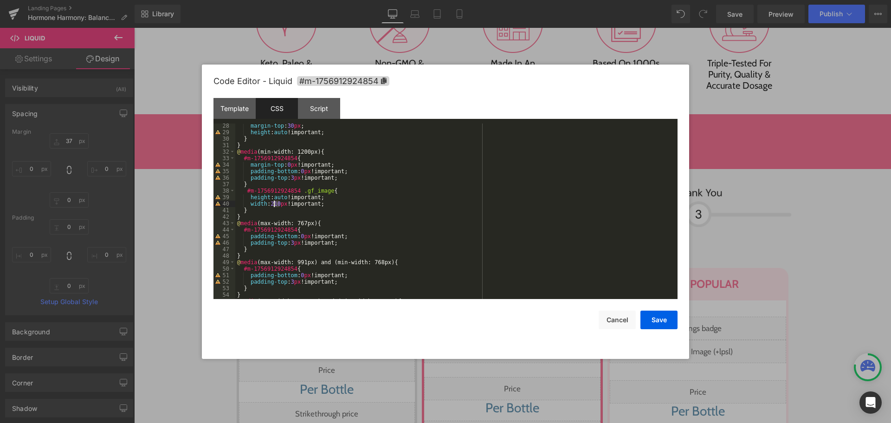
drag, startPoint x: 280, startPoint y: 204, endPoint x: 273, endPoint y: 204, distance: 7.0
click at [273, 204] on div "margin-top : 30 px ; height : auto !important; } } @ media (min-width: 1200px) …" at bounding box center [454, 216] width 438 height 188
click at [656, 317] on button "Save" at bounding box center [658, 319] width 37 height 19
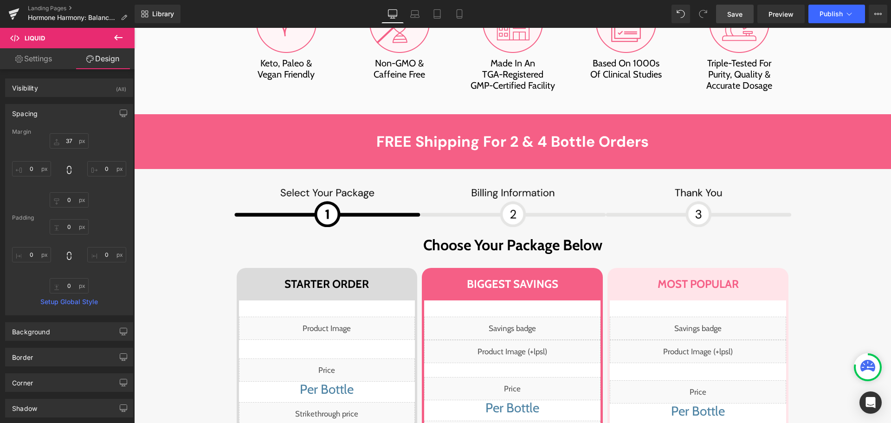
drag, startPoint x: 744, startPoint y: 9, endPoint x: 618, endPoint y: 60, distance: 136.1
click at [744, 9] on link "Save" at bounding box center [735, 14] width 38 height 19
click at [776, 16] on span "Preview" at bounding box center [780, 14] width 25 height 10
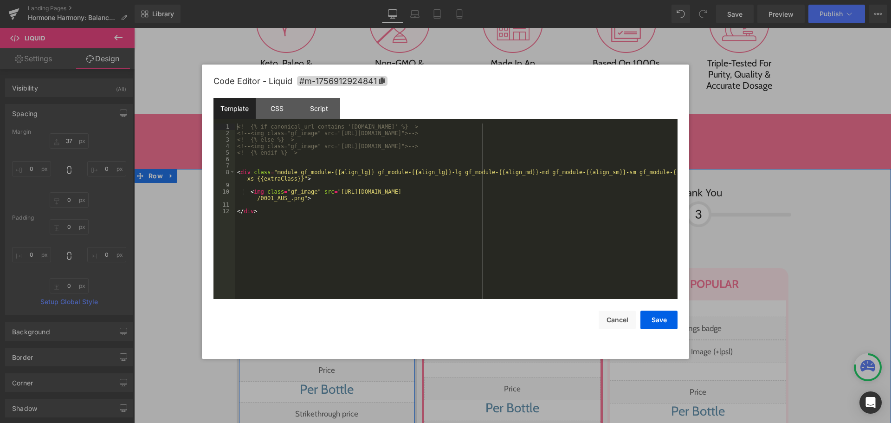
click at [336, 316] on div "Liquid" at bounding box center [327, 327] width 176 height 23
click at [271, 99] on div "CSS" at bounding box center [277, 108] width 42 height 21
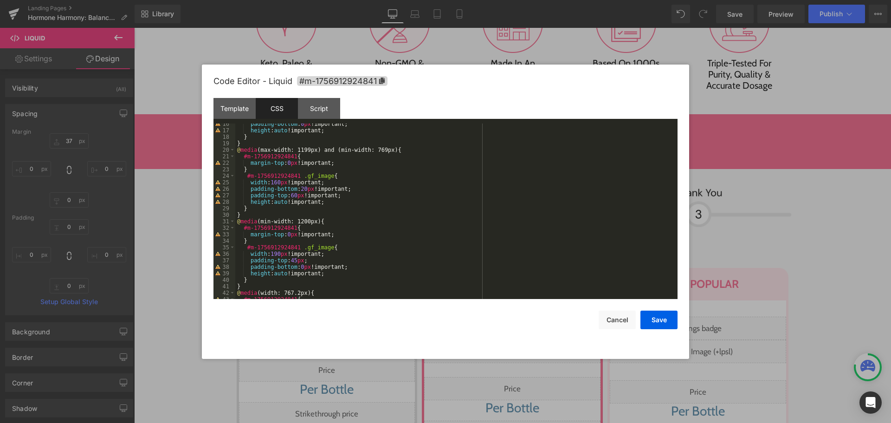
scroll to position [100, 0]
click at [277, 255] on div "padding-bottom : 0 px !important; height : auto !important; } } @ media (max-wi…" at bounding box center [454, 215] width 438 height 188
click at [296, 258] on div "padding-bottom : 0 px !important; height : auto !important; } } @ media (max-wi…" at bounding box center [454, 215] width 438 height 188
click at [660, 313] on button "Save" at bounding box center [658, 319] width 37 height 19
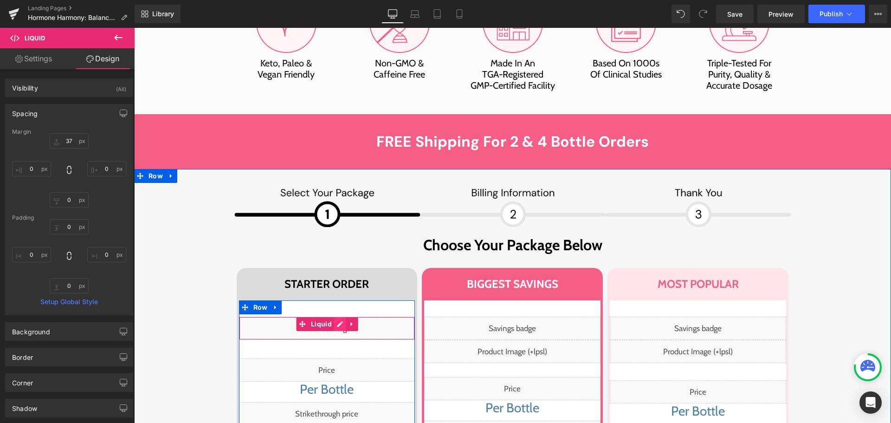
click at [331, 316] on div "Liquid" at bounding box center [327, 327] width 176 height 23
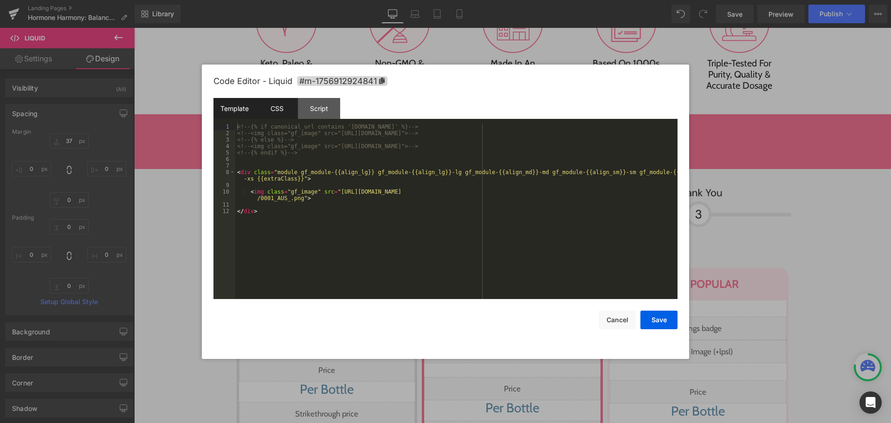
click at [287, 110] on div "CSS" at bounding box center [277, 108] width 42 height 21
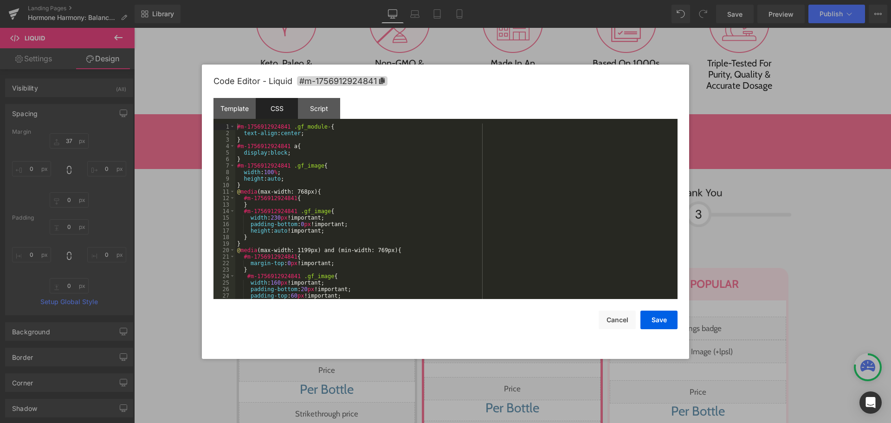
scroll to position [28, 0]
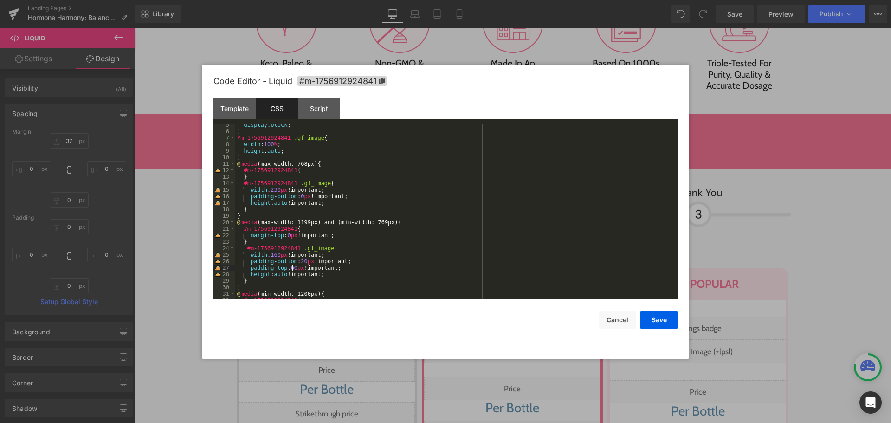
click at [292, 269] on div "display : block ; } #m-1756912924841 .gf_image { width : 100 % ; height : auto …" at bounding box center [454, 216] width 438 height 188
drag, startPoint x: 659, startPoint y: 322, endPoint x: 472, endPoint y: 242, distance: 203.1
click at [659, 322] on button "Save" at bounding box center [658, 319] width 37 height 19
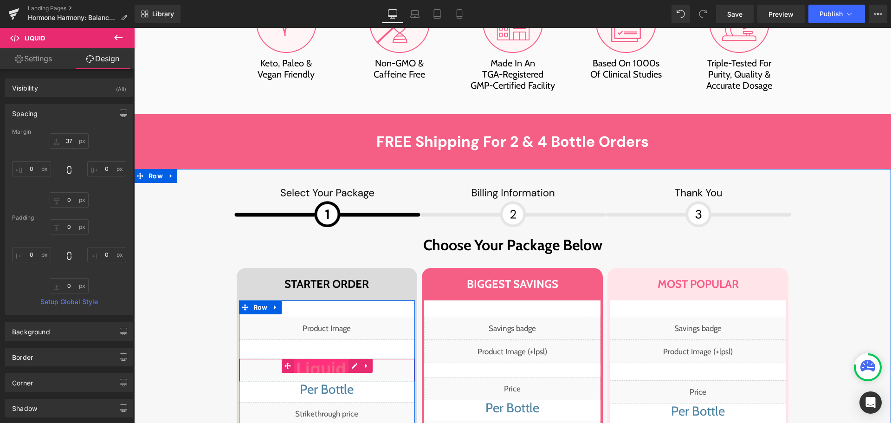
click at [323, 359] on span "Liquid" at bounding box center [321, 366] width 55 height 14
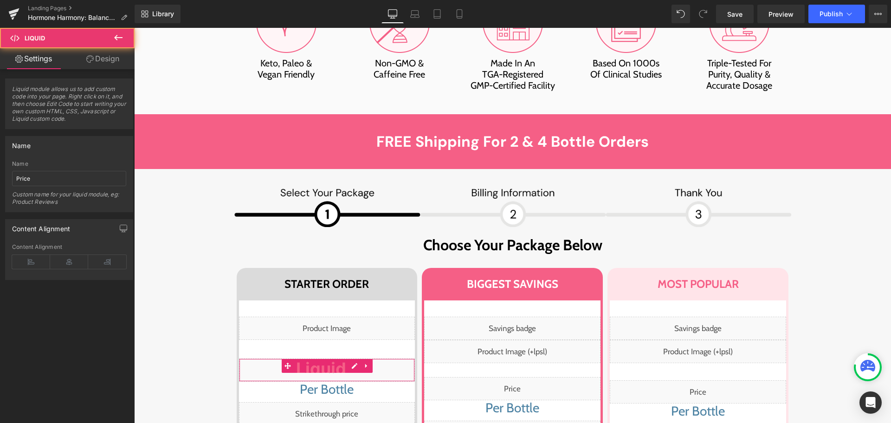
click at [92, 54] on link "Design" at bounding box center [102, 58] width 67 height 21
click at [0, 0] on div "Spacing" at bounding box center [0, 0] width 0 height 0
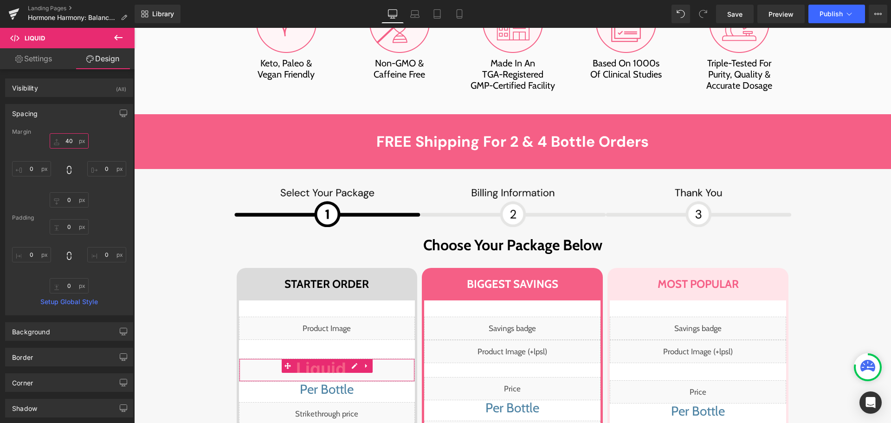
click at [68, 140] on input "text" at bounding box center [69, 140] width 39 height 15
click at [412, 16] on icon at bounding box center [414, 13] width 9 height 9
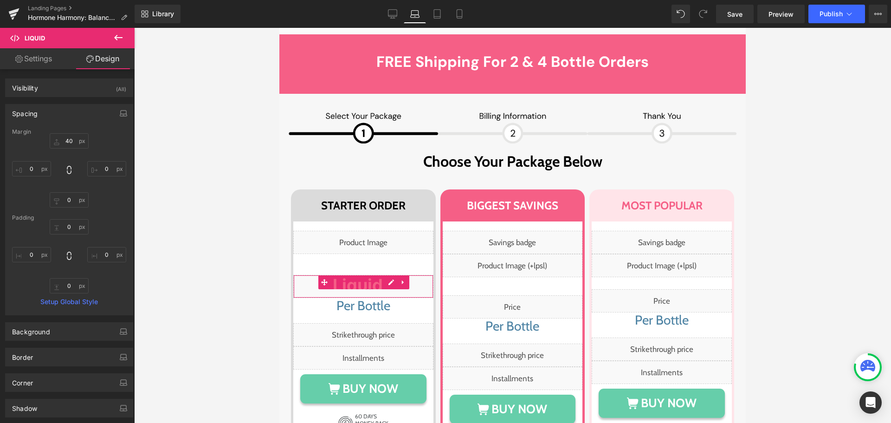
scroll to position [6331, 0]
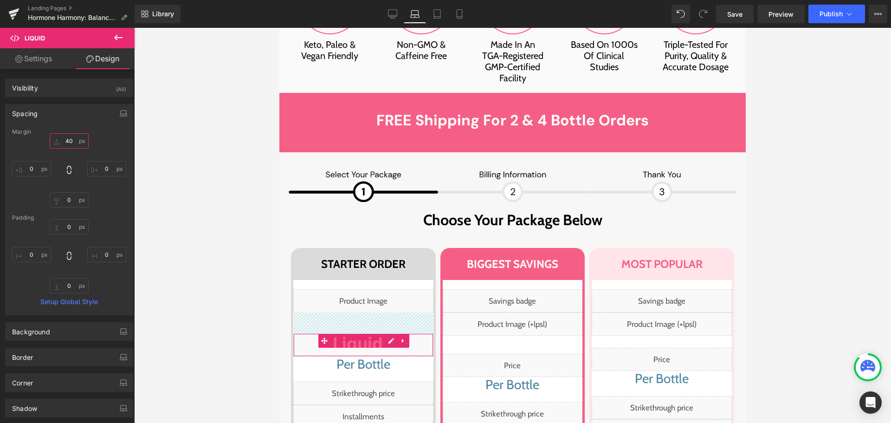
click at [61, 146] on input "40" at bounding box center [69, 140] width 39 height 15
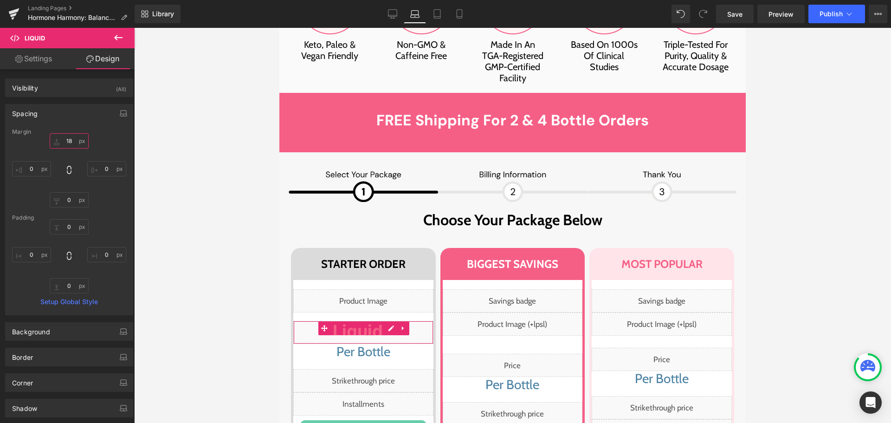
click at [64, 141] on input "18" at bounding box center [69, 140] width 39 height 15
click at [65, 145] on input "17" at bounding box center [69, 140] width 39 height 15
type input "16"
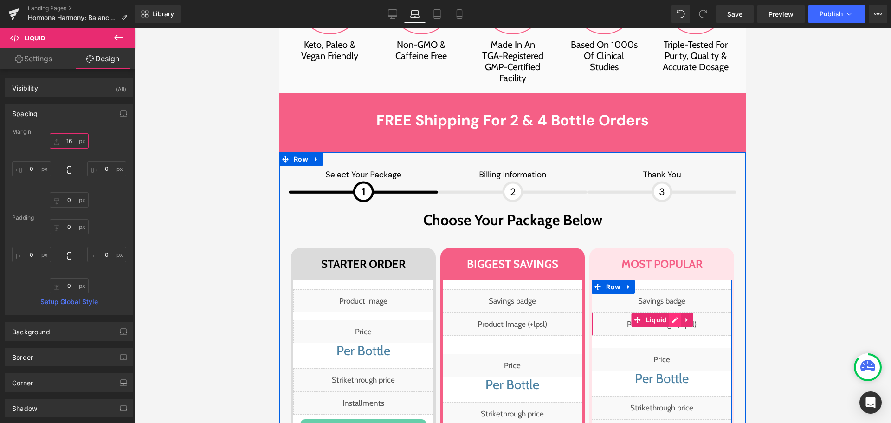
click at [672, 312] on div "Liquid" at bounding box center [662, 323] width 140 height 23
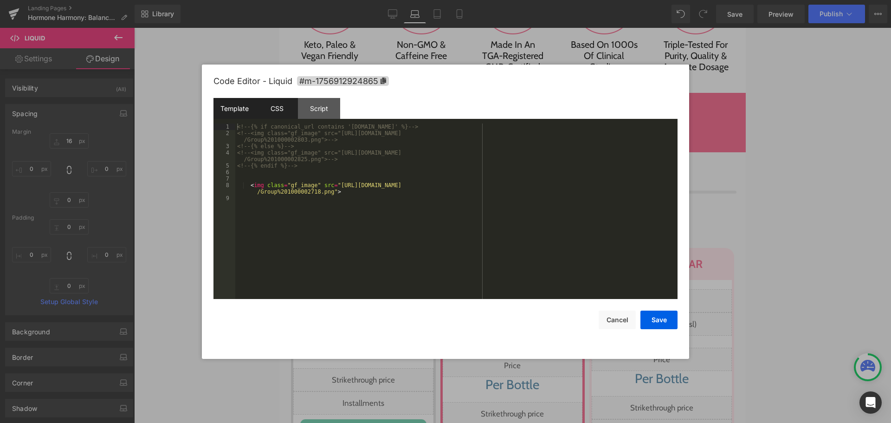
click at [283, 112] on div "CSS" at bounding box center [277, 108] width 42 height 21
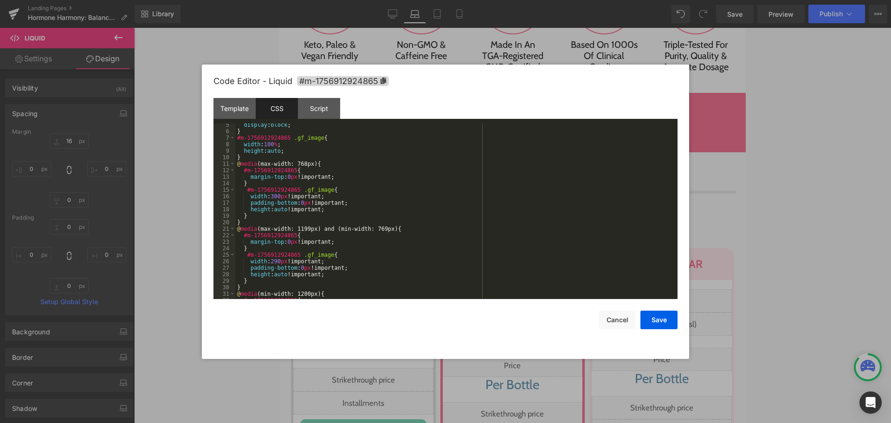
scroll to position [56, 0]
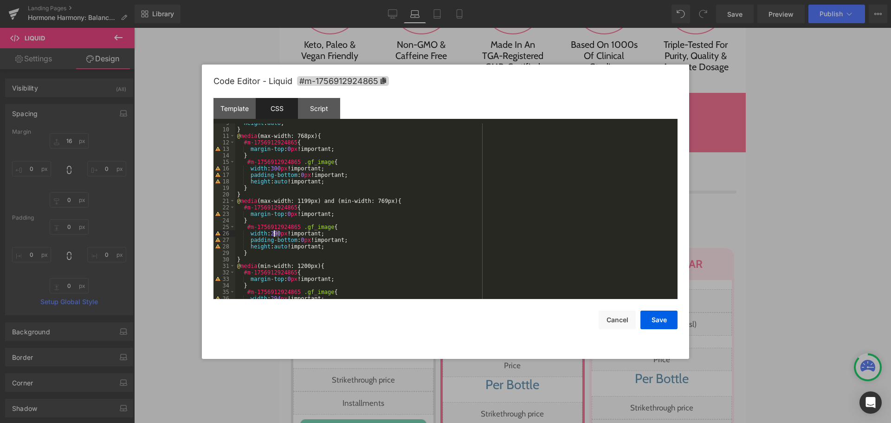
drag, startPoint x: 279, startPoint y: 234, endPoint x: 275, endPoint y: 233, distance: 4.7
click at [275, 233] on div "height : auto ; } @ media (max-width: 768px) { #m-1756912924865 { margin-top : …" at bounding box center [454, 214] width 438 height 188
drag, startPoint x: 669, startPoint y: 322, endPoint x: 202, endPoint y: 77, distance: 527.0
click at [669, 322] on button "Save" at bounding box center [658, 319] width 37 height 19
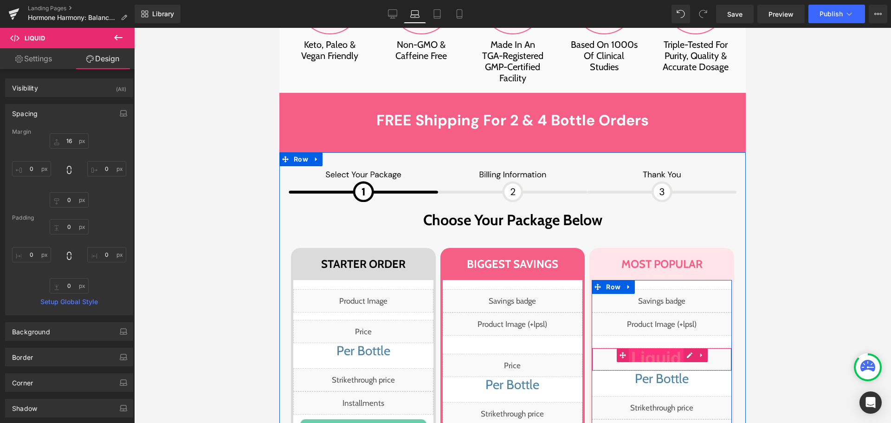
click at [652, 348] on span "Liquid" at bounding box center [656, 355] width 55 height 14
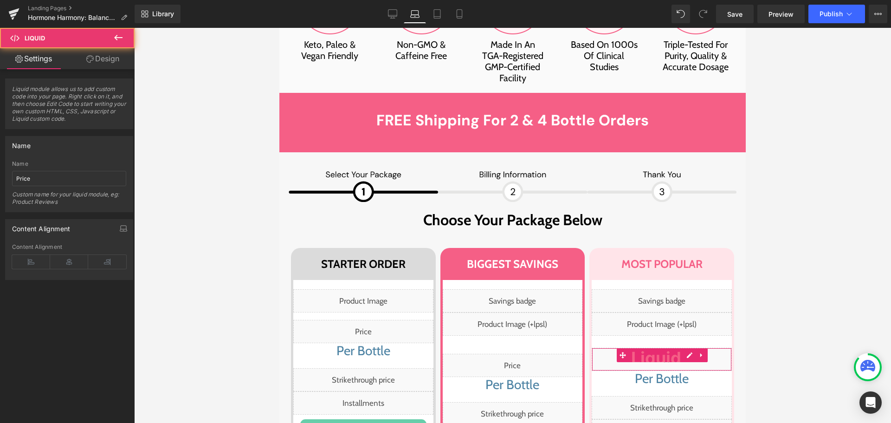
click at [93, 66] on link "Design" at bounding box center [102, 58] width 67 height 21
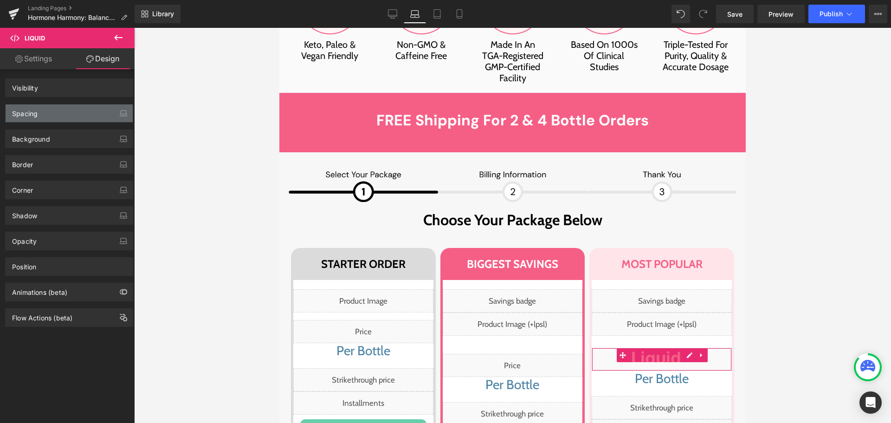
click at [48, 121] on div "Spacing" at bounding box center [69, 113] width 127 height 18
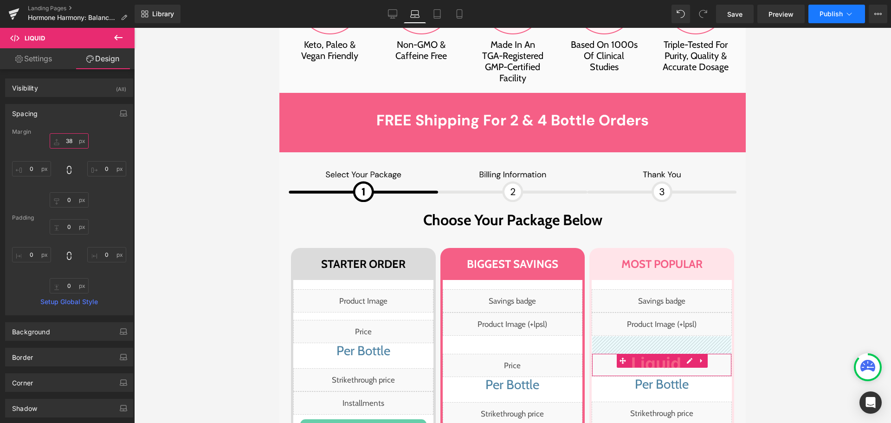
type input "38"
click at [825, 14] on span "Publish" at bounding box center [830, 13] width 23 height 7
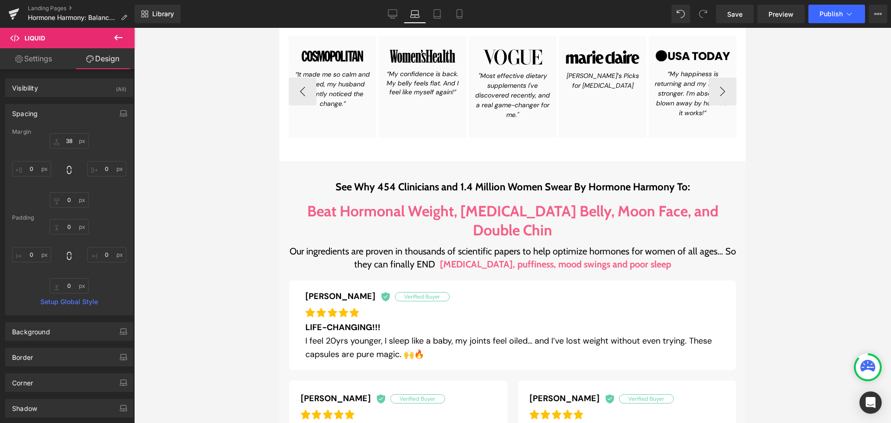
scroll to position [0, 0]
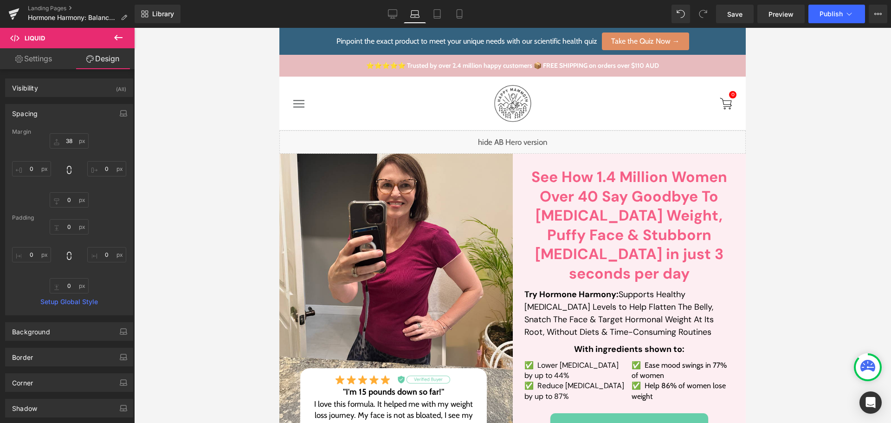
click at [639, 248] on b "See How 1.4 Million Women Over 40 Say Goodbye To Cortisol Weight, Puffy Face & …" at bounding box center [629, 225] width 196 height 116
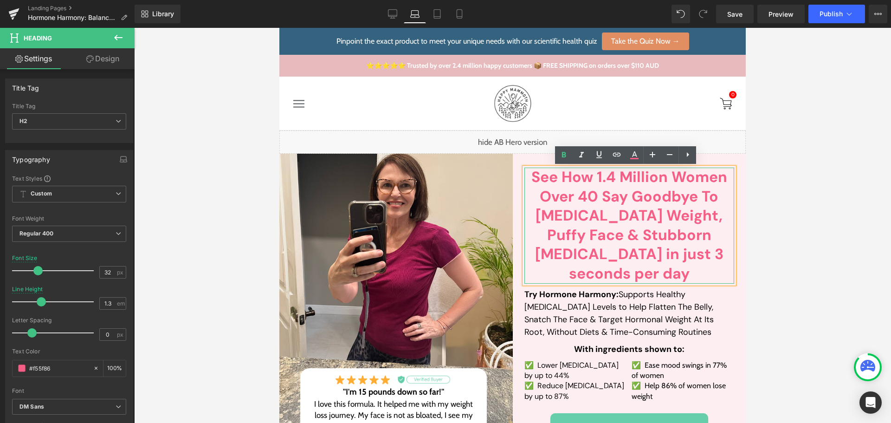
click at [380, 385] on h3 ""I'm 15 pounds down so far!"" at bounding box center [393, 392] width 168 height 14
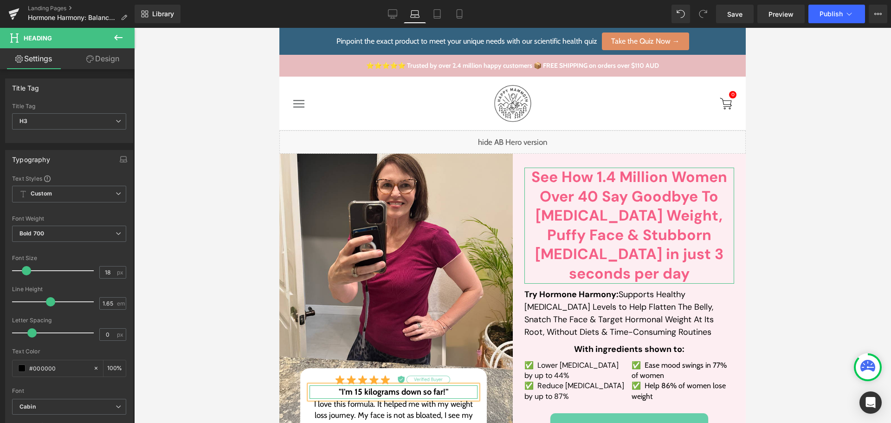
scroll to position [203, 0]
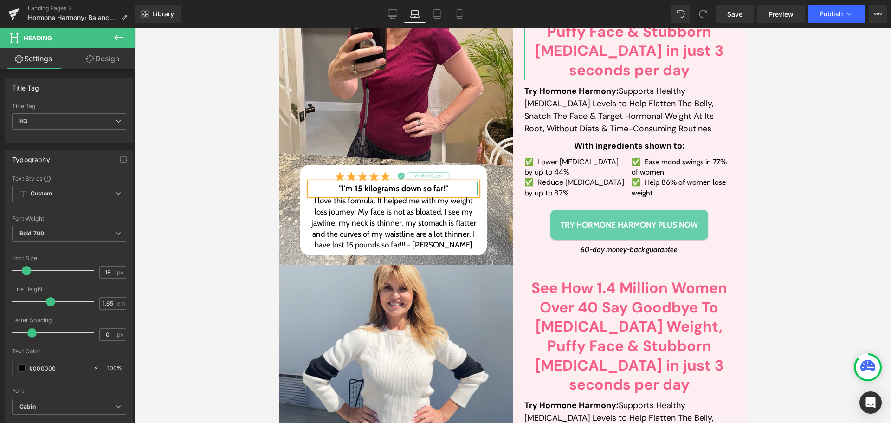
click at [379, 228] on p "I love this formula. It helped me with my weight loss journey. My face is not a…" at bounding box center [393, 222] width 168 height 55
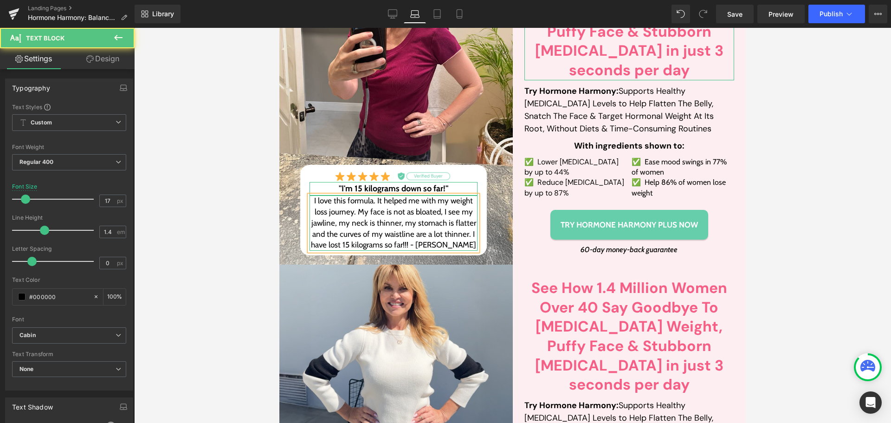
click at [379, 228] on p "I love this formula. It helped me with my weight loss journey. My face is not a…" at bounding box center [393, 222] width 168 height 55
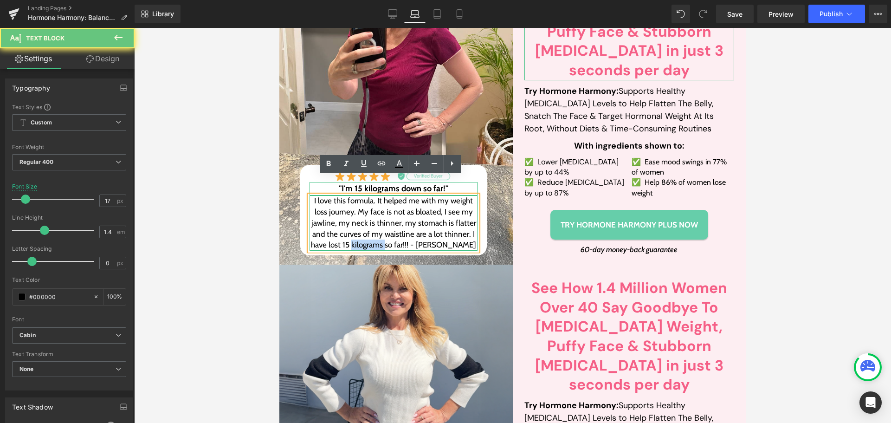
copy p "kilograms"
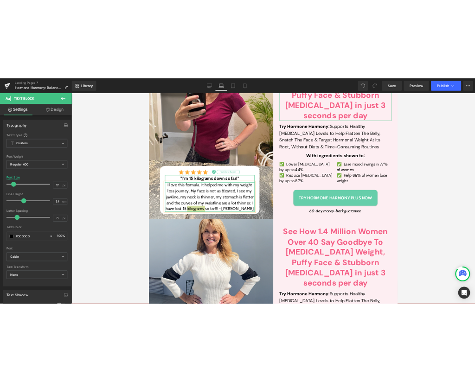
scroll to position [453, 0]
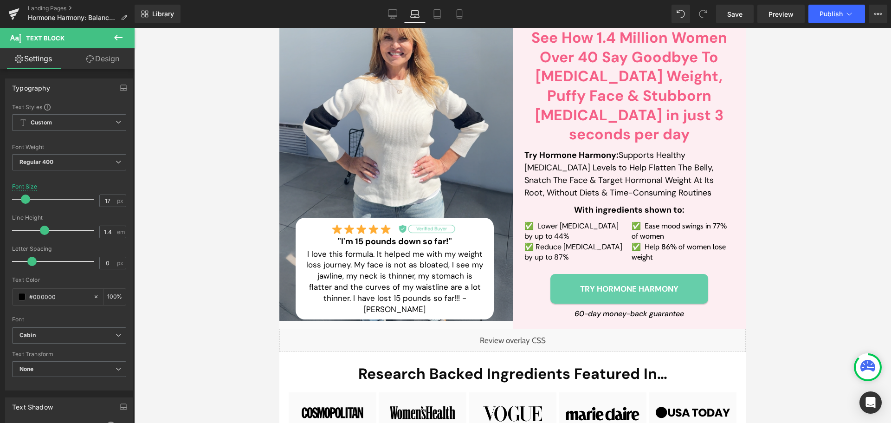
click at [375, 235] on h3 ""I'm 15 pounds down so far!"" at bounding box center [395, 242] width 180 height 14
paste div
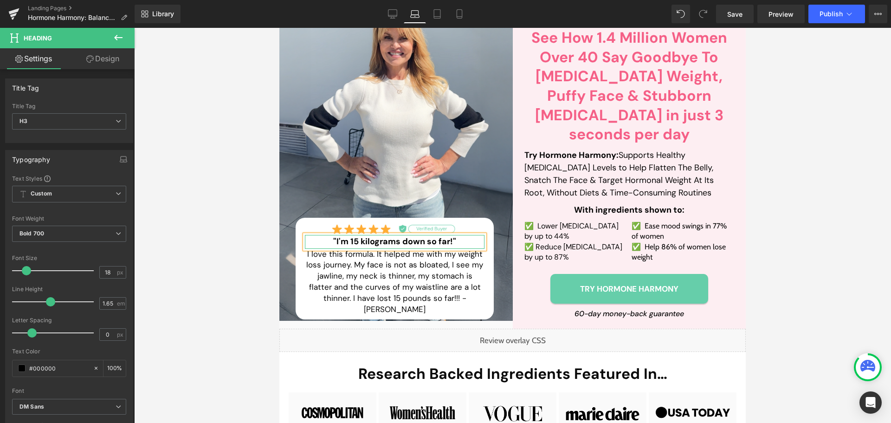
click at [374, 281] on p "I love this formula. It helped me with my weight loss journey. My face is not a…" at bounding box center [395, 282] width 180 height 66
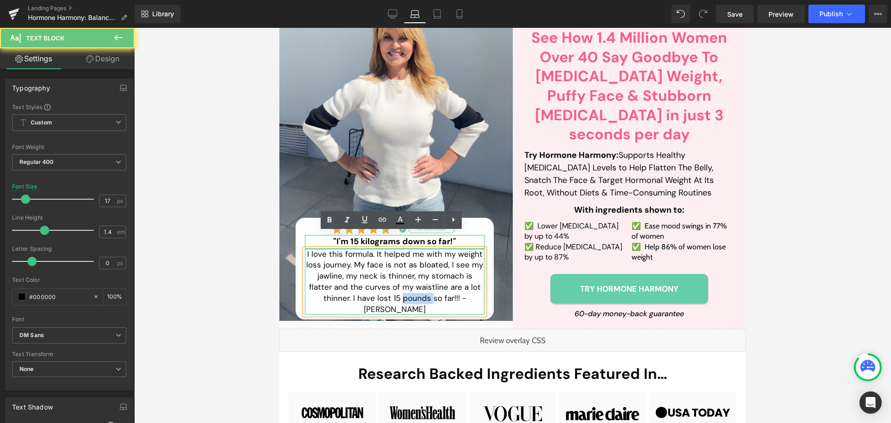
paste div
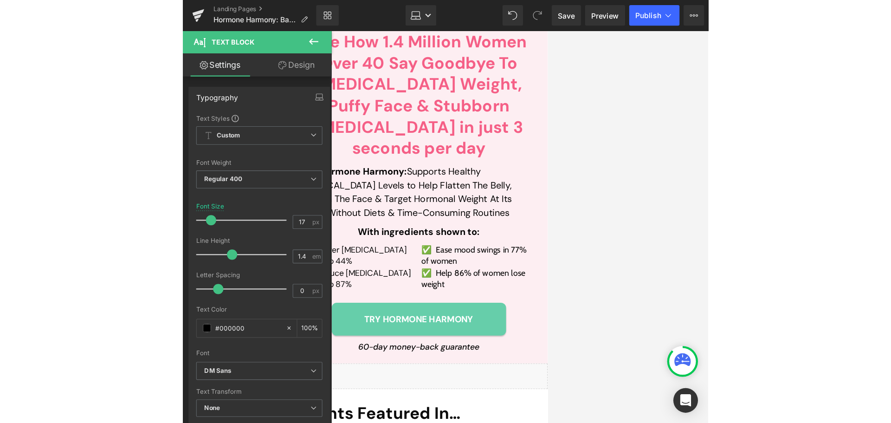
scroll to position [5738, 0]
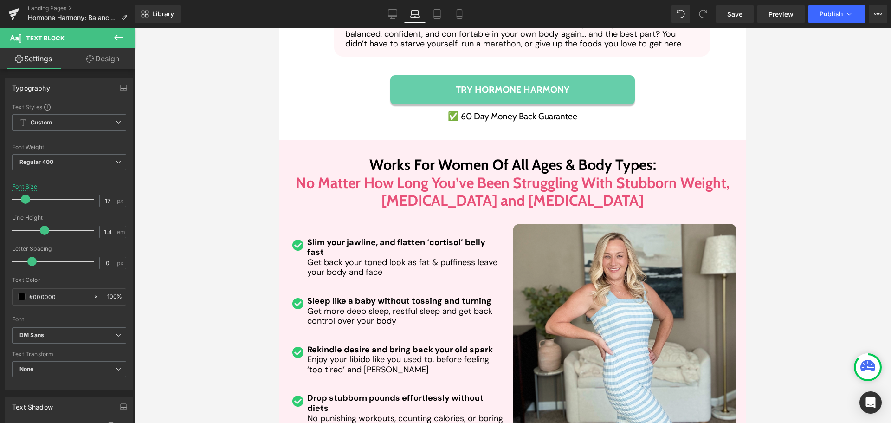
click at [377, 392] on span "Drop stubborn pounds effortlessly without diets" at bounding box center [395, 402] width 176 height 21
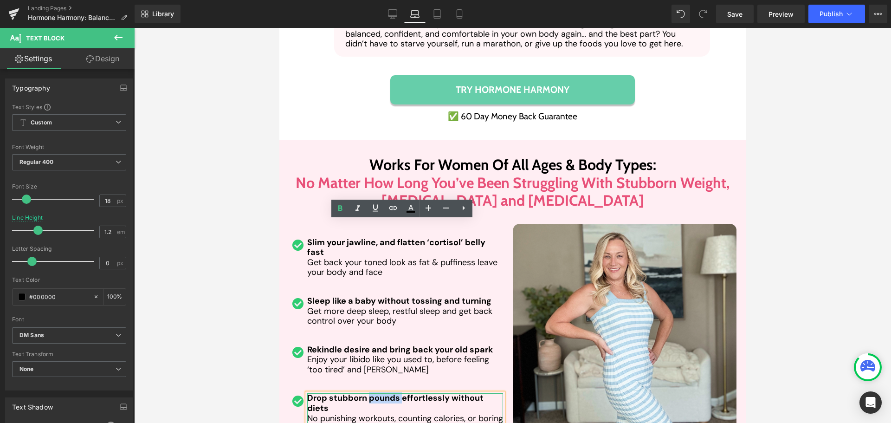
paste div
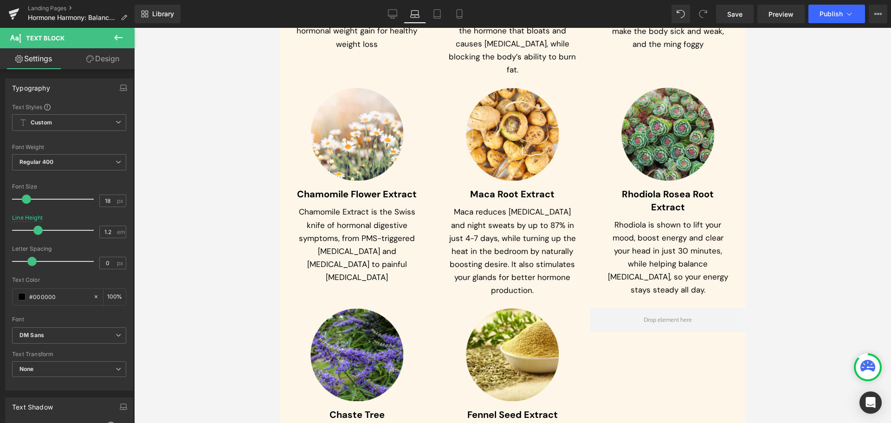
scroll to position [4624, 0]
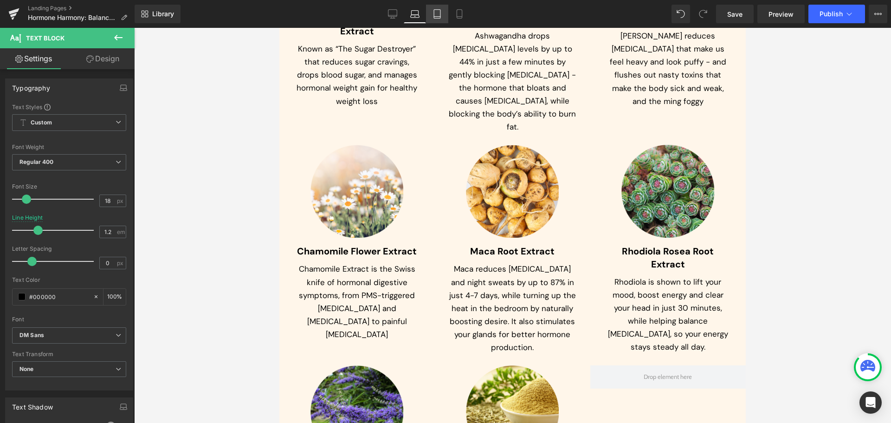
click at [434, 19] on link "Tablet" at bounding box center [437, 14] width 22 height 19
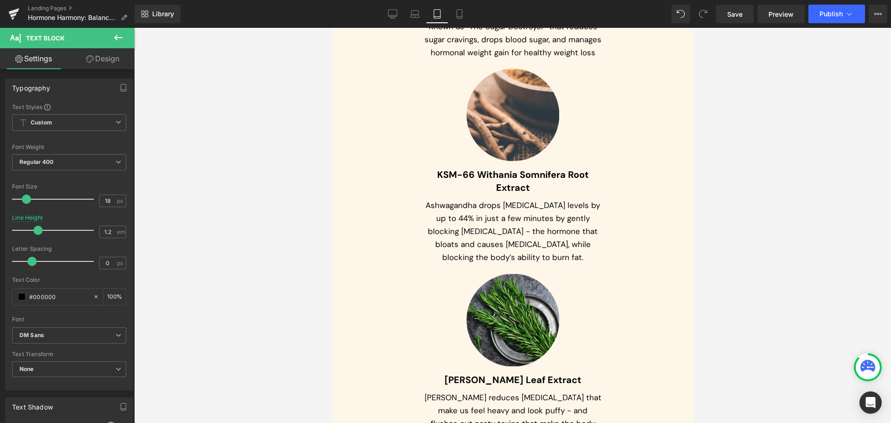
scroll to position [0, 0]
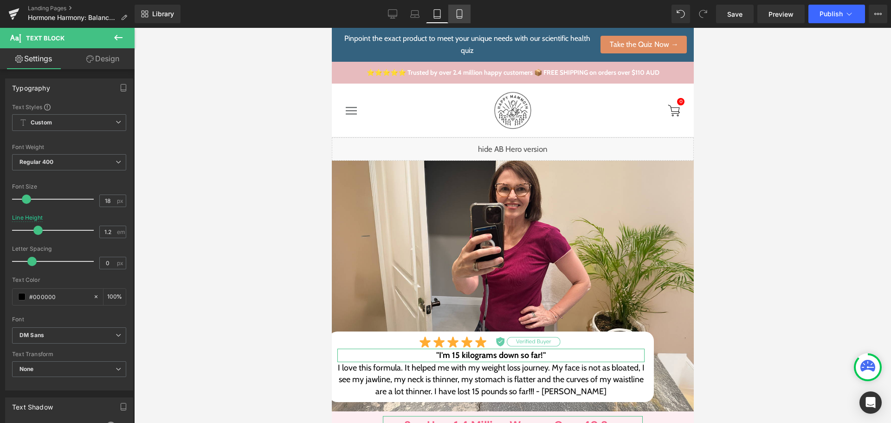
click at [456, 13] on icon at bounding box center [459, 13] width 9 height 9
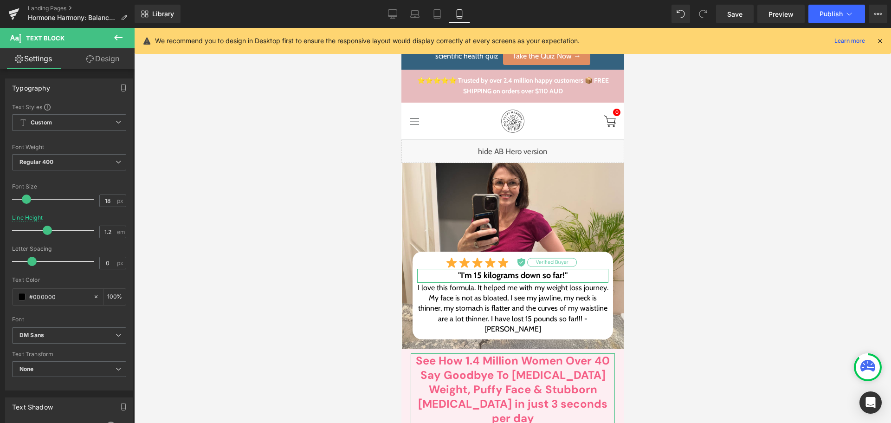
click at [380, 18] on div "Library Mobile Desktop Laptop Tablet Mobile Save Preview Publish Scheduled View…" at bounding box center [513, 14] width 756 height 19
click at [821, 13] on span "Publish" at bounding box center [830, 13] width 23 height 7
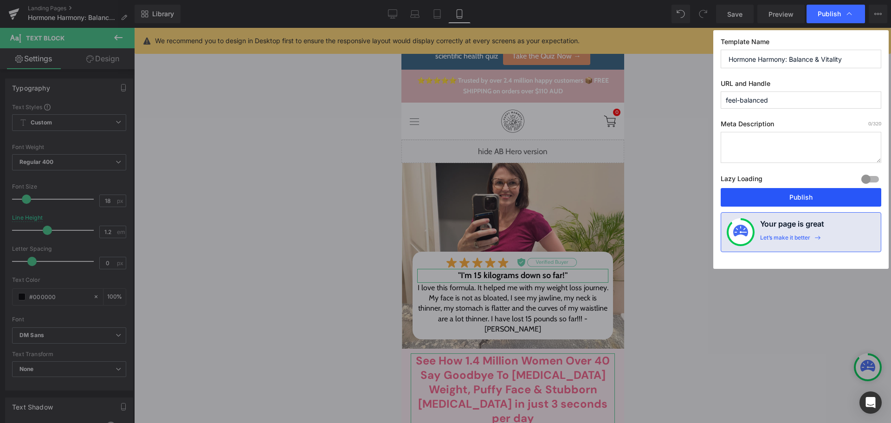
click at [794, 193] on button "Publish" at bounding box center [801, 197] width 161 height 19
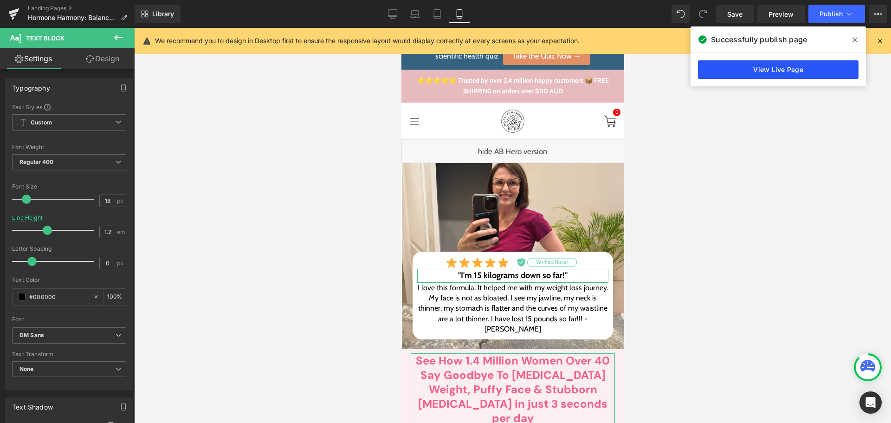
click at [783, 75] on link "View Live Page" at bounding box center [778, 69] width 161 height 19
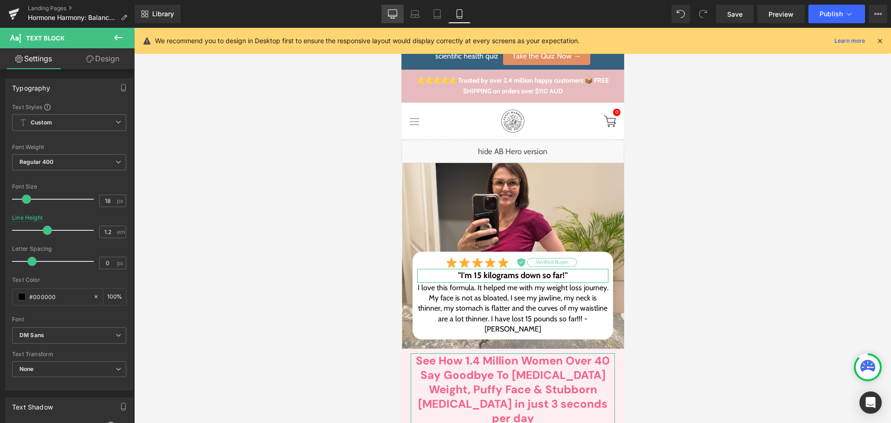
click at [387, 19] on link "Desktop" at bounding box center [392, 14] width 22 height 19
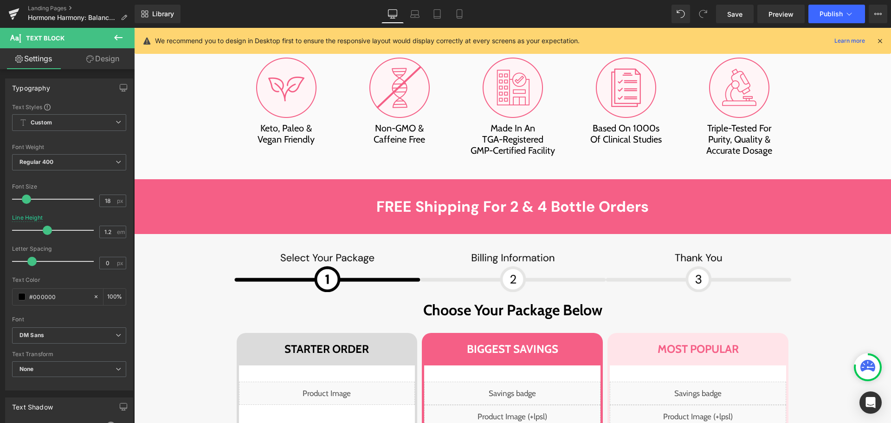
scroll to position [6371, 0]
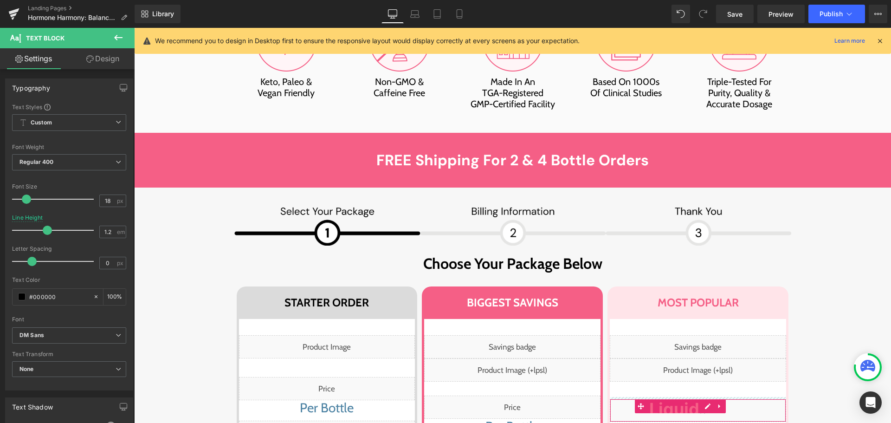
click at [796, 206] on div "Image Image Row Choose Your Package Below Heading Row STARTER ORDER Heading Row…" at bounding box center [512, 424] width 738 height 441
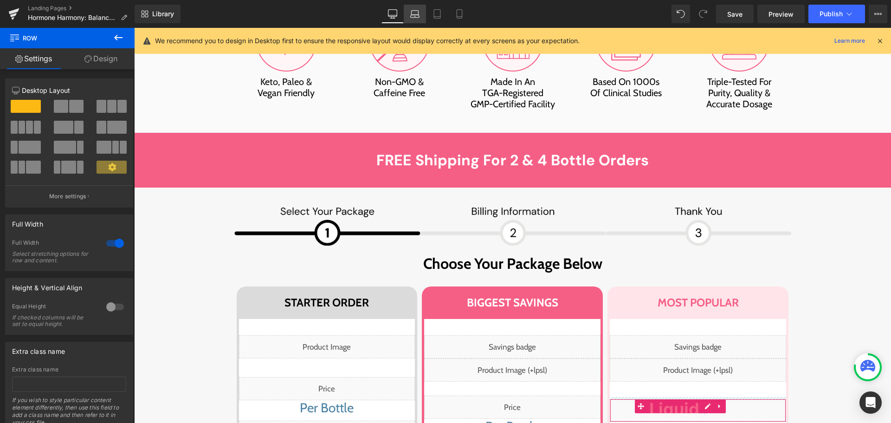
click at [408, 16] on link "Laptop" at bounding box center [415, 14] width 22 height 19
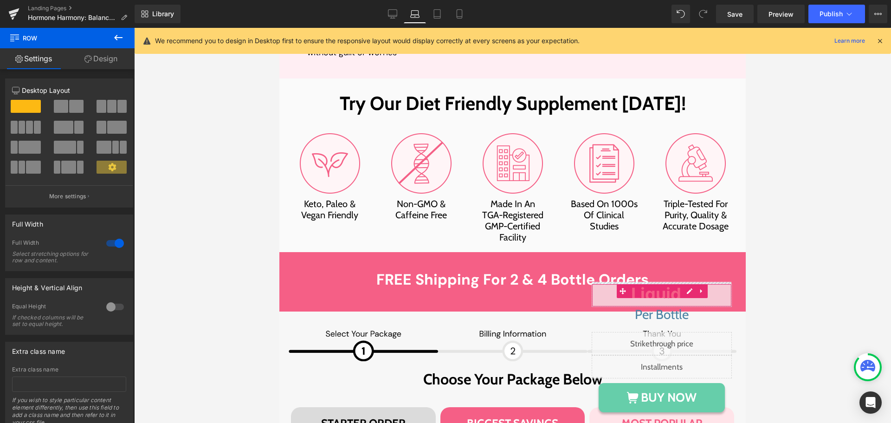
scroll to position [6150, 0]
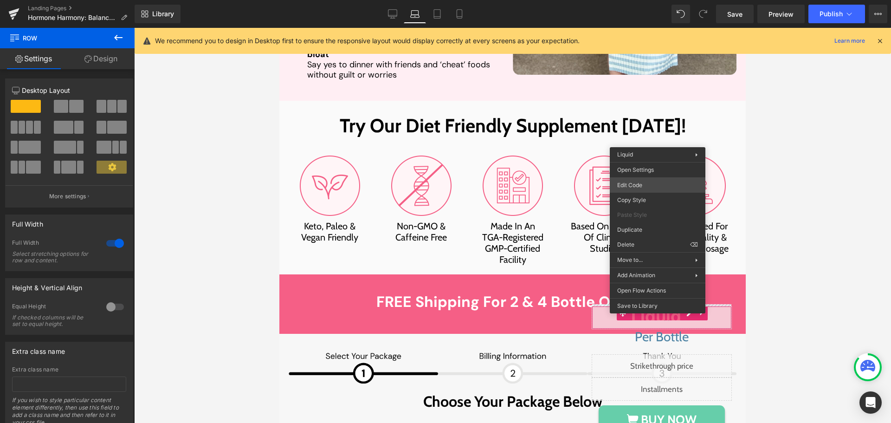
click at [637, 0] on div "Liquid You are previewing how the will restyle your page. You can not edit Elem…" at bounding box center [445, 0] width 891 height 0
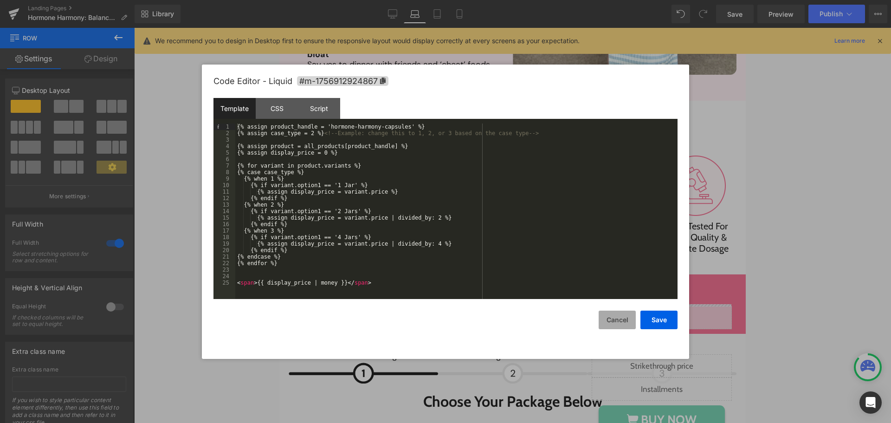
click at [611, 322] on button "Cancel" at bounding box center [617, 319] width 37 height 19
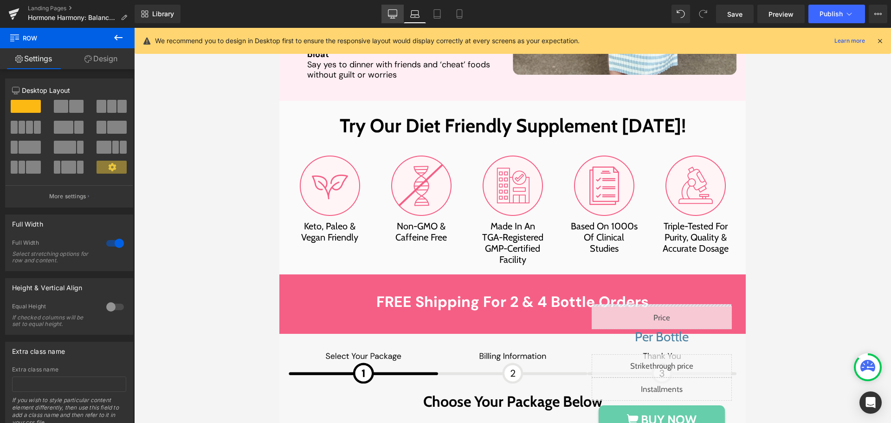
click at [402, 14] on link "Desktop" at bounding box center [392, 14] width 22 height 19
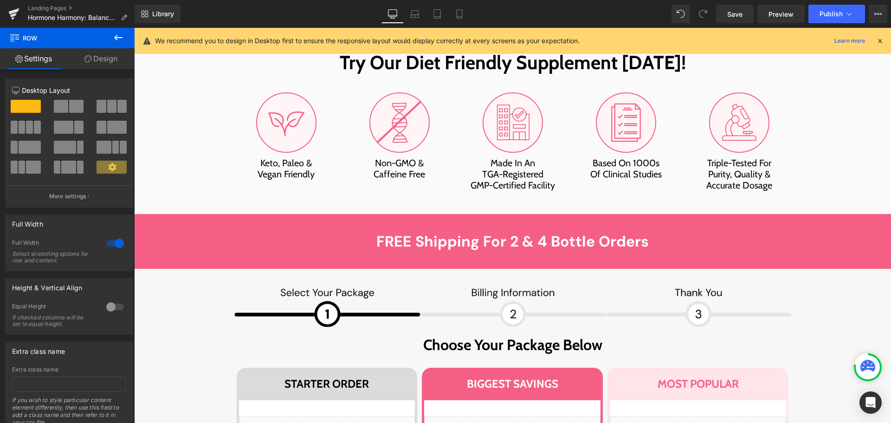
scroll to position [6278, 0]
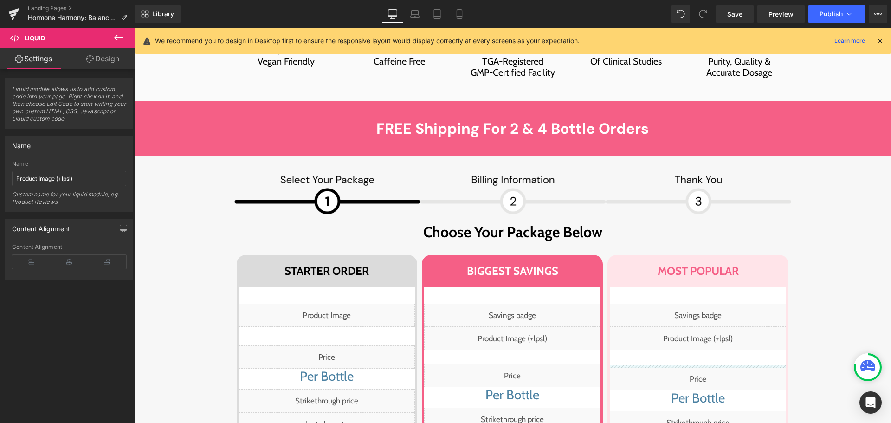
scroll to position [6418, 0]
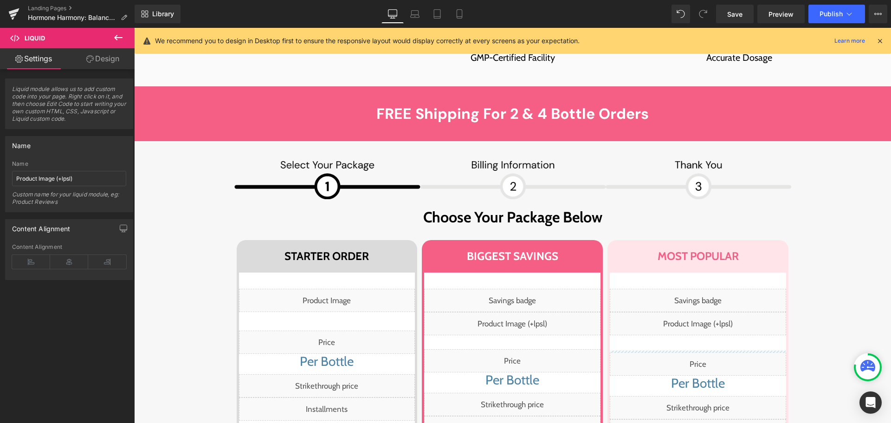
drag, startPoint x: 685, startPoint y: 229, endPoint x: 657, endPoint y: 201, distance: 39.4
click at [685, 289] on div "Liquid Liquid Liquid Per Bottle Heading Liquid Liquid BUY NOW Button 60 DAYS MO…" at bounding box center [698, 398] width 176 height 218
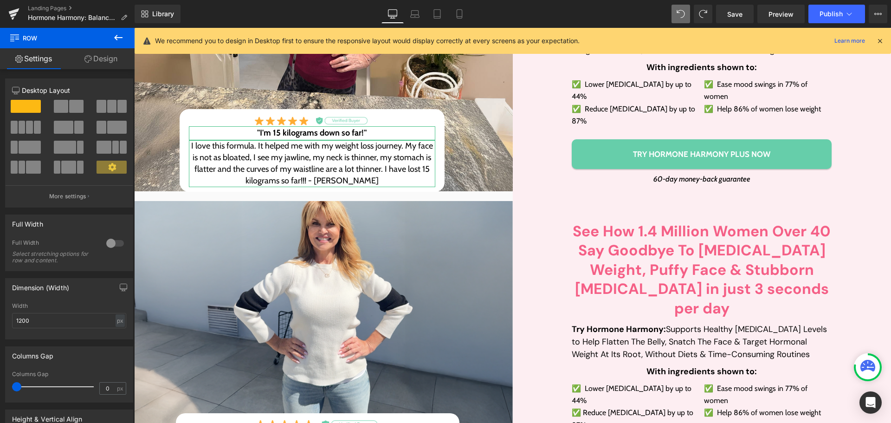
scroll to position [226, 0]
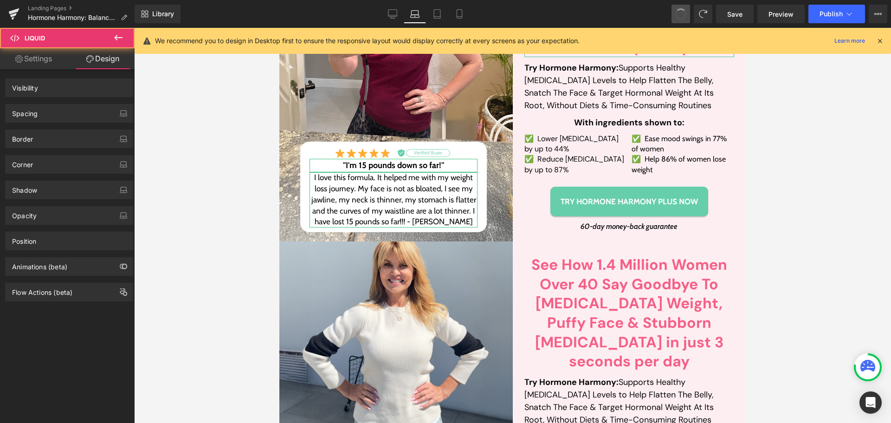
click at [686, 17] on span at bounding box center [681, 14] width 14 height 14
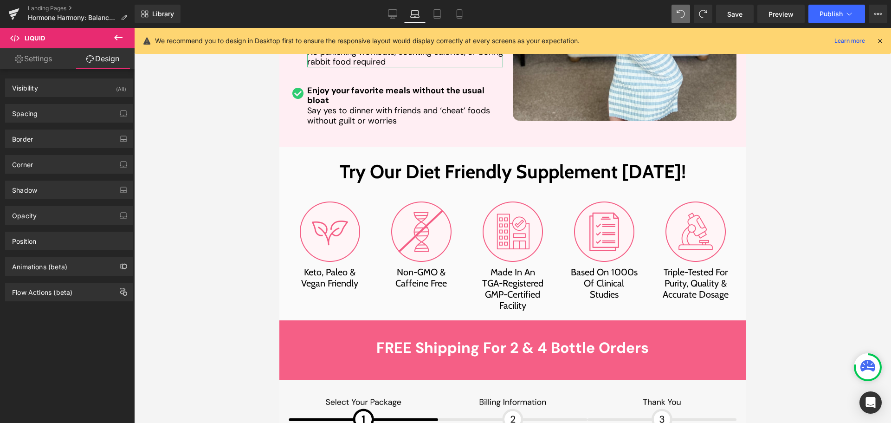
scroll to position [6346, 0]
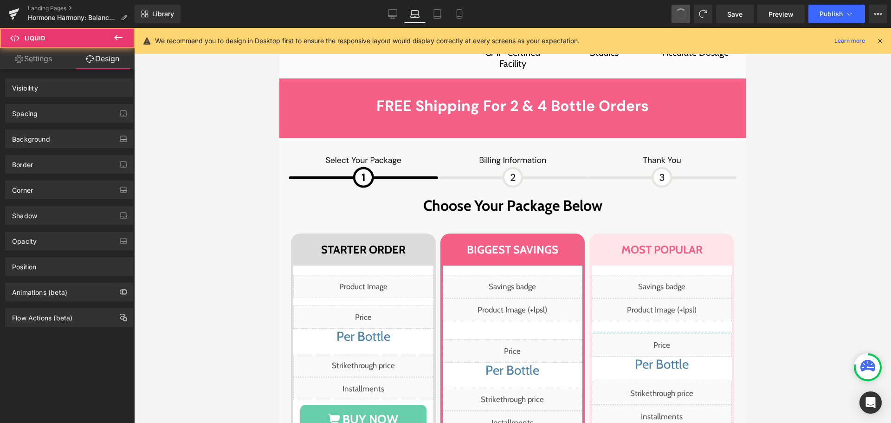
click at [686, 17] on span at bounding box center [681, 14] width 12 height 12
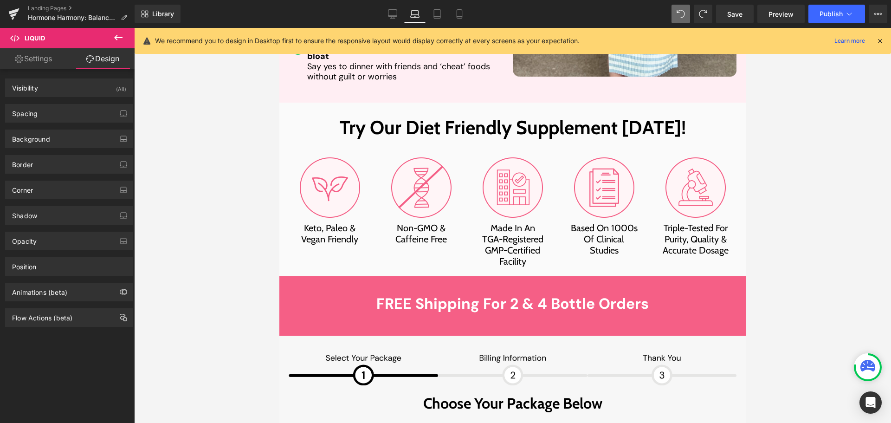
scroll to position [6169, 0]
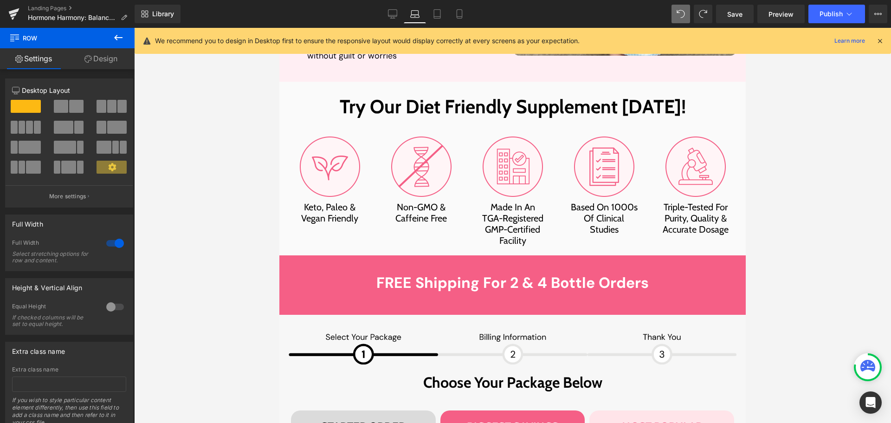
click at [651, 417] on div "Most popular Heading" at bounding box center [661, 426] width 145 height 19
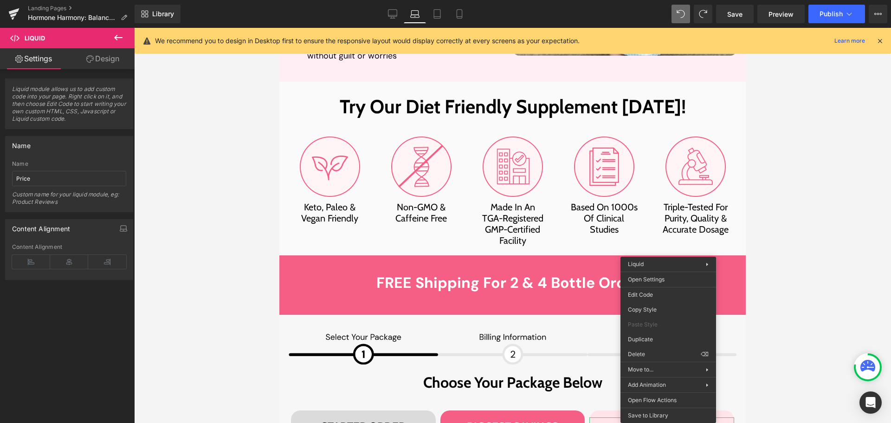
click at [803, 282] on div at bounding box center [512, 225] width 757 height 395
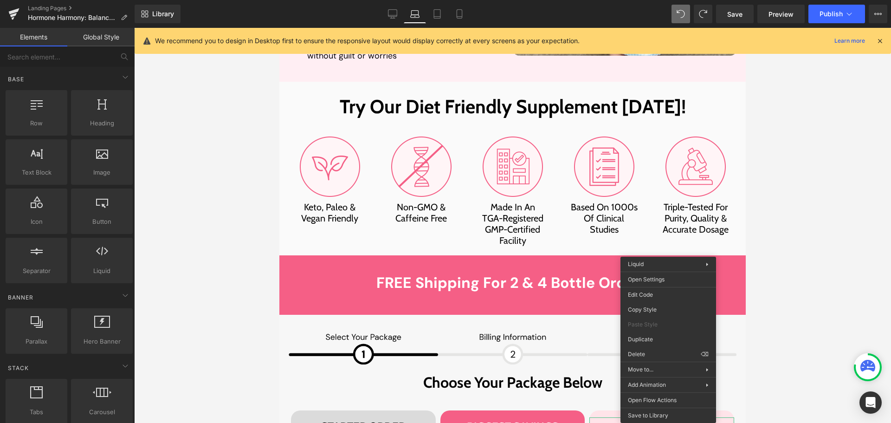
click at [703, 374] on h2 "Choose Your Package Below" at bounding box center [513, 383] width 448 height 18
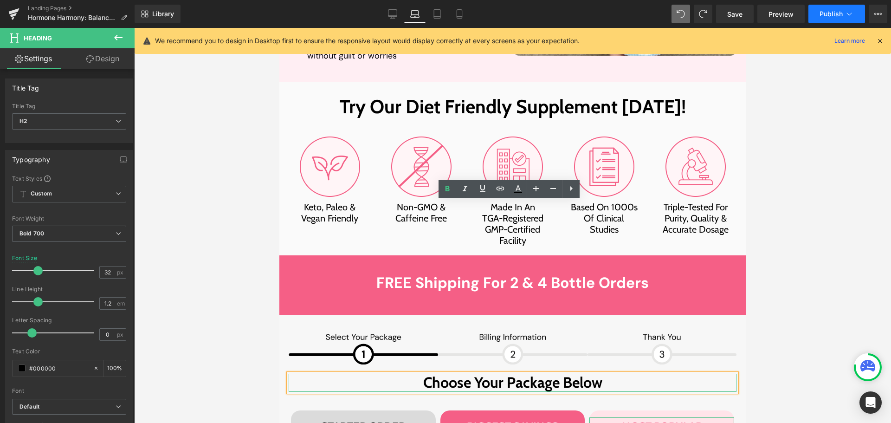
click at [834, 11] on span "Publish" at bounding box center [830, 13] width 23 height 7
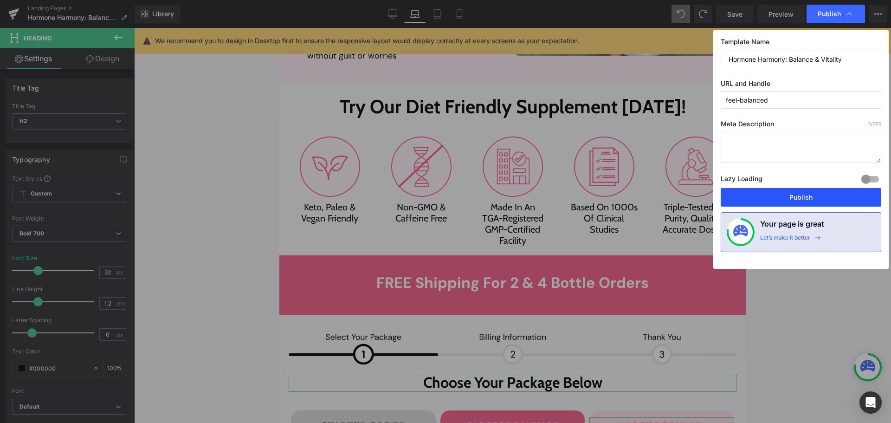
click at [819, 196] on button "Publish" at bounding box center [801, 197] width 161 height 19
